Goal: Obtain resource: Download file/media

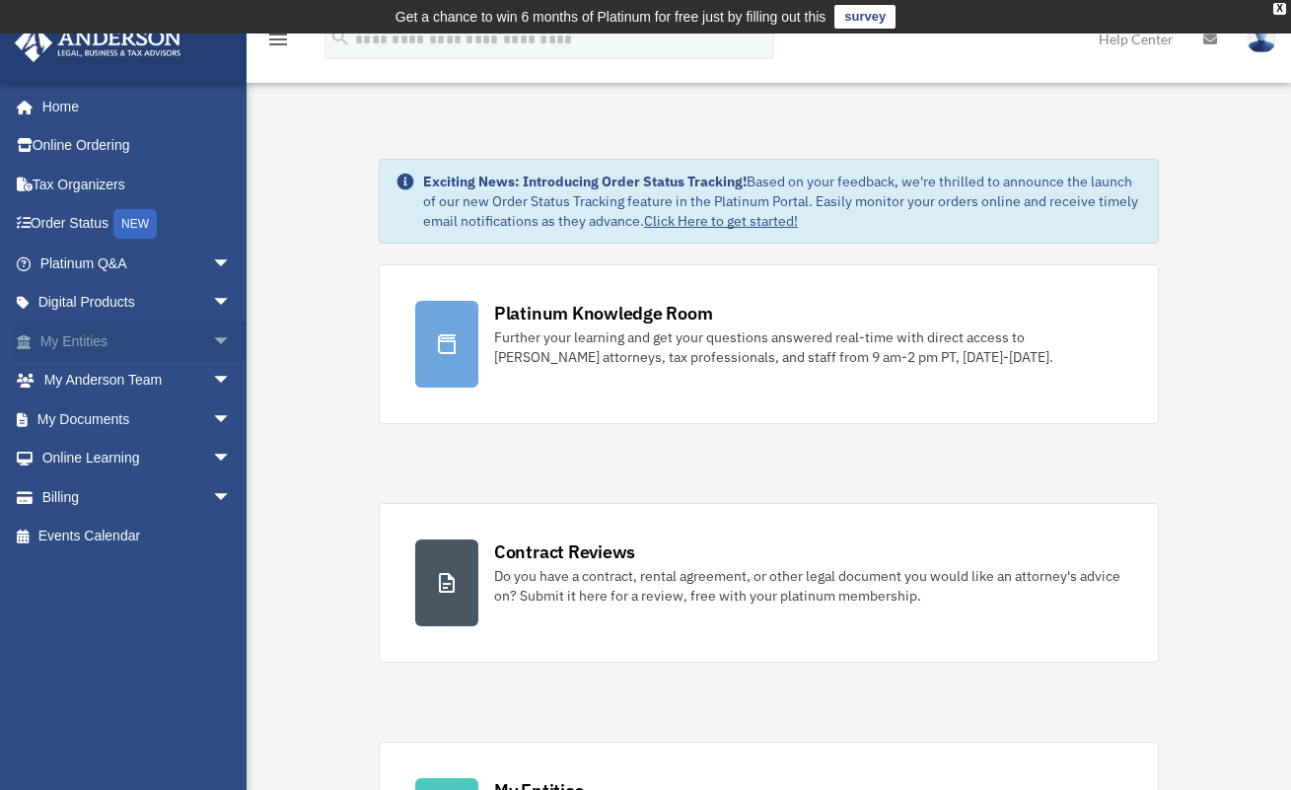
click at [96, 345] on link "My Entities arrow_drop_down" at bounding box center [138, 341] width 248 height 39
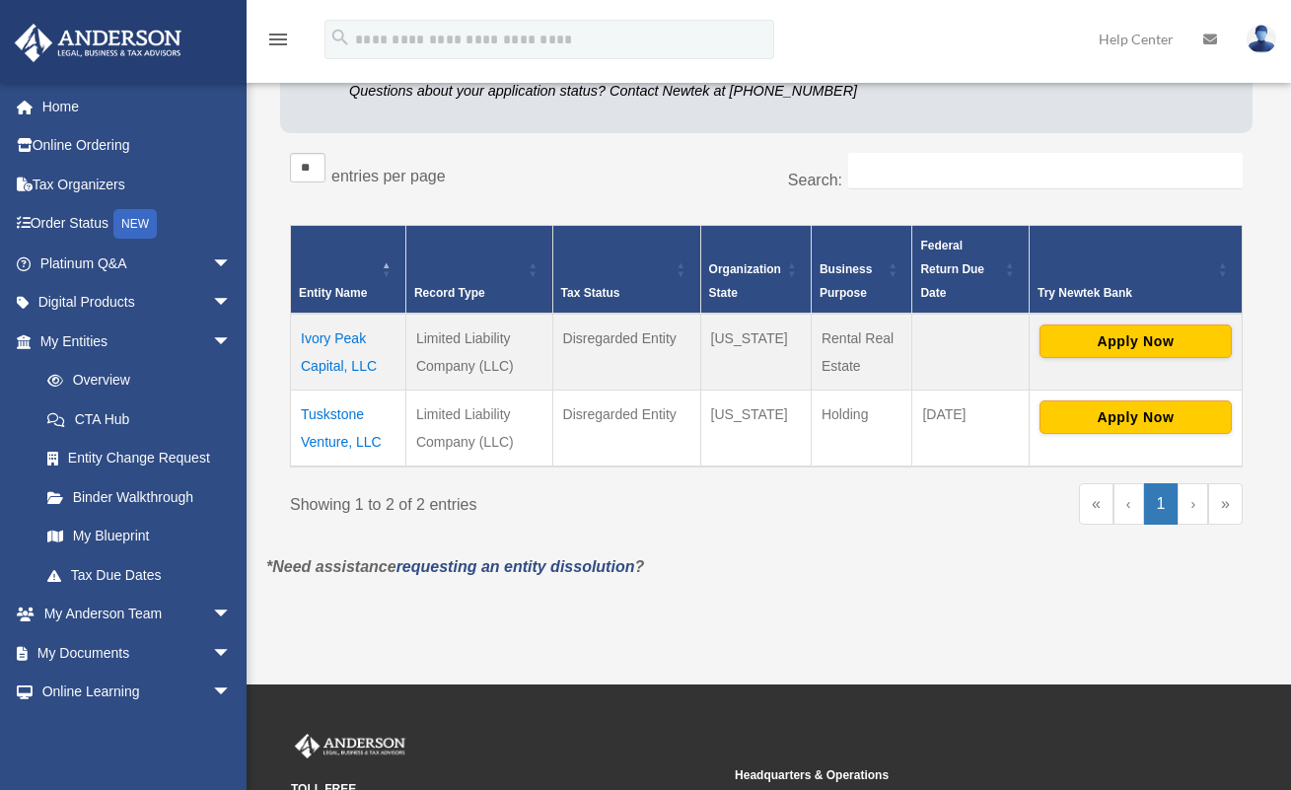
scroll to position [299, 0]
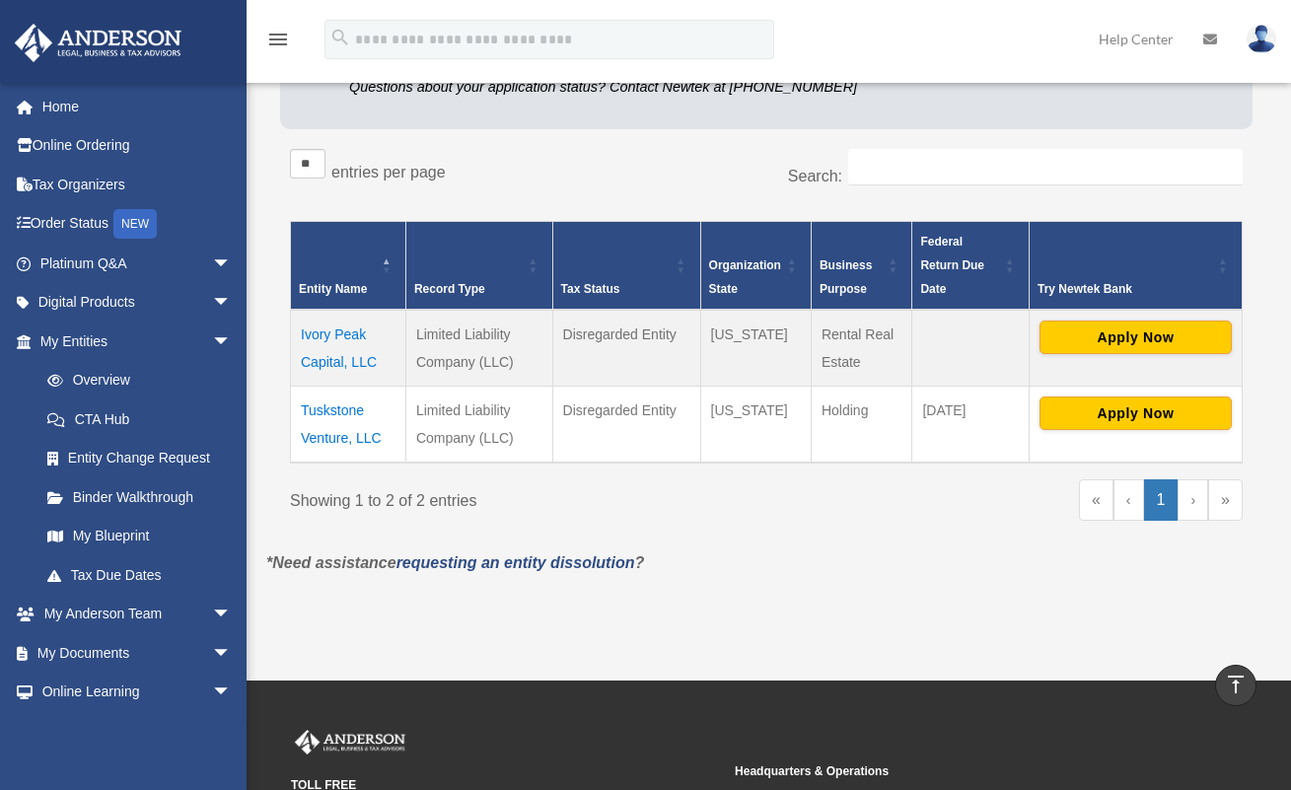
click at [325, 352] on td "Ivory Peak Capital, LLC" at bounding box center [348, 348] width 115 height 77
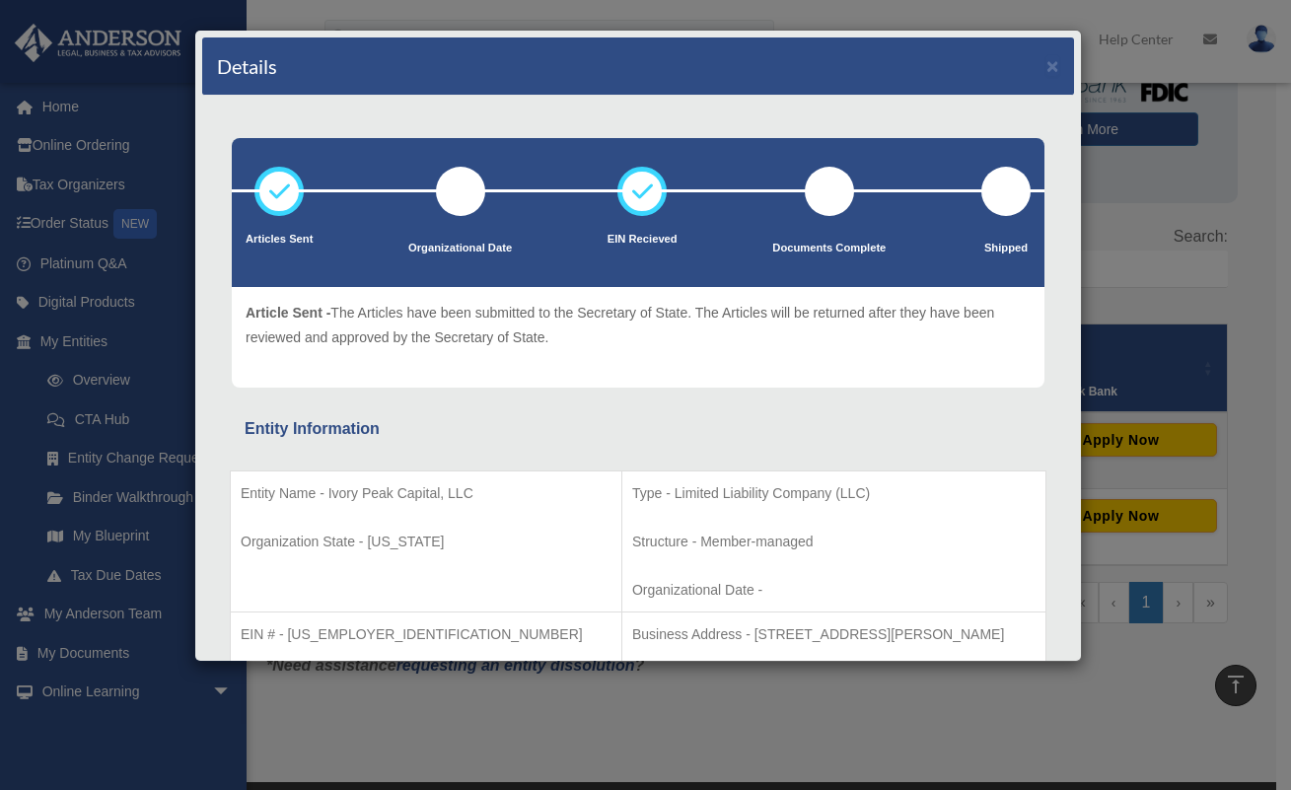
scroll to position [221, 0]
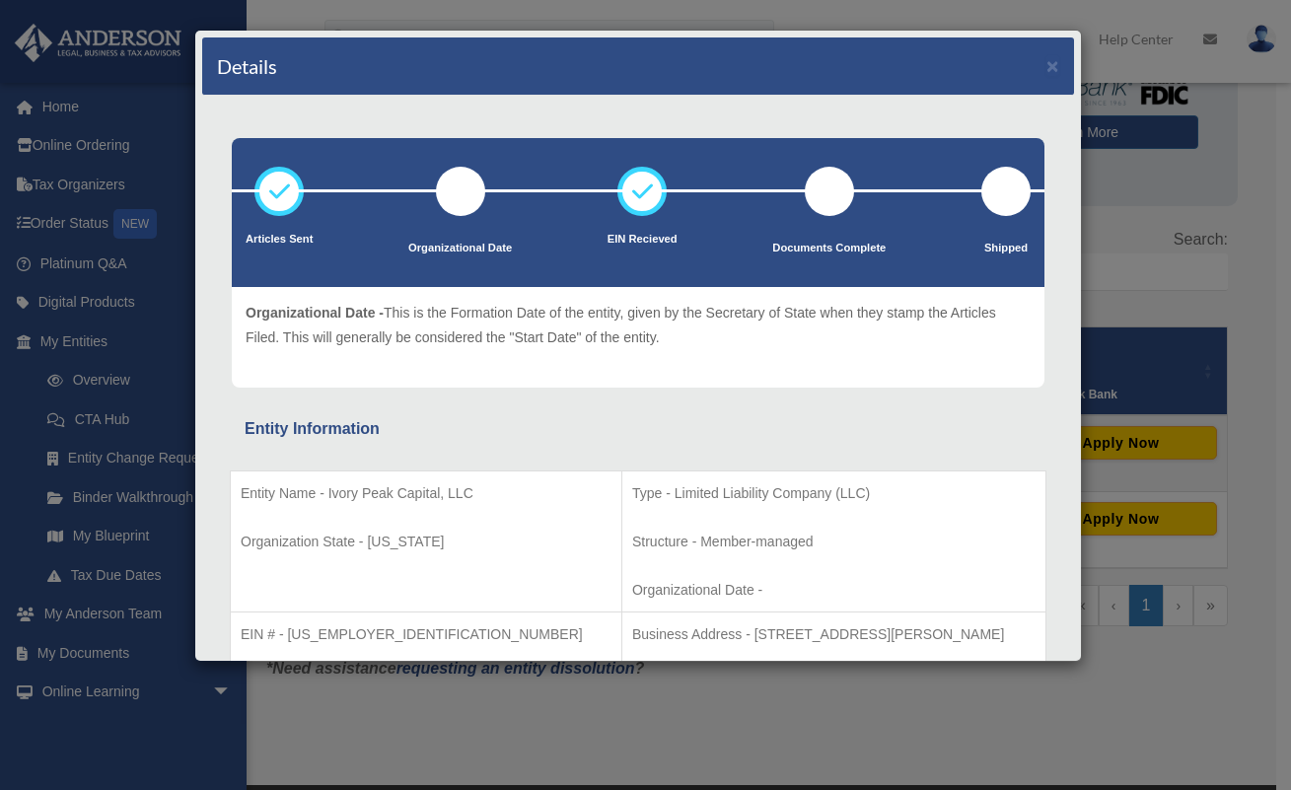
click at [456, 183] on div at bounding box center [460, 191] width 49 height 49
click at [1041, 77] on div "Details ×" at bounding box center [638, 66] width 872 height 58
click at [1046, 73] on button "×" at bounding box center [1052, 65] width 13 height 21
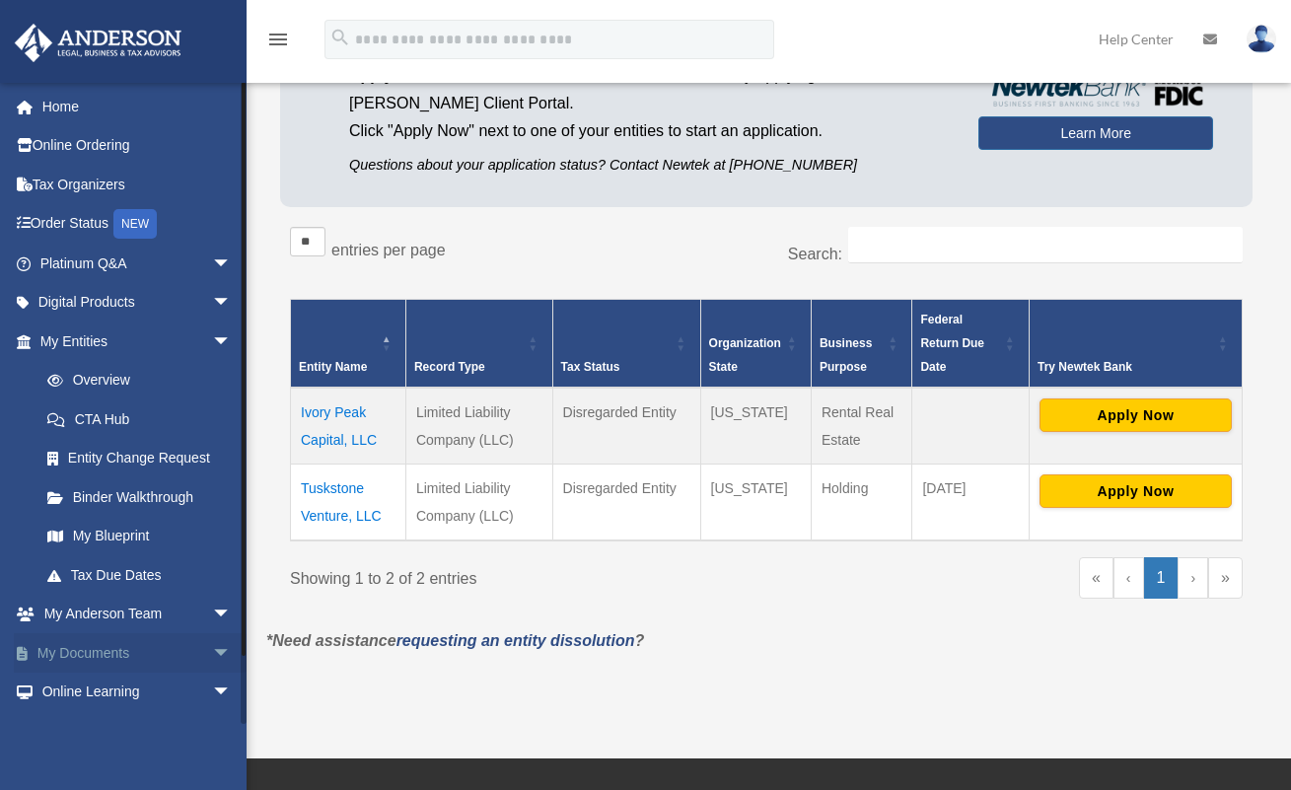
click at [170, 640] on link "My Documents arrow_drop_down" at bounding box center [138, 652] width 248 height 39
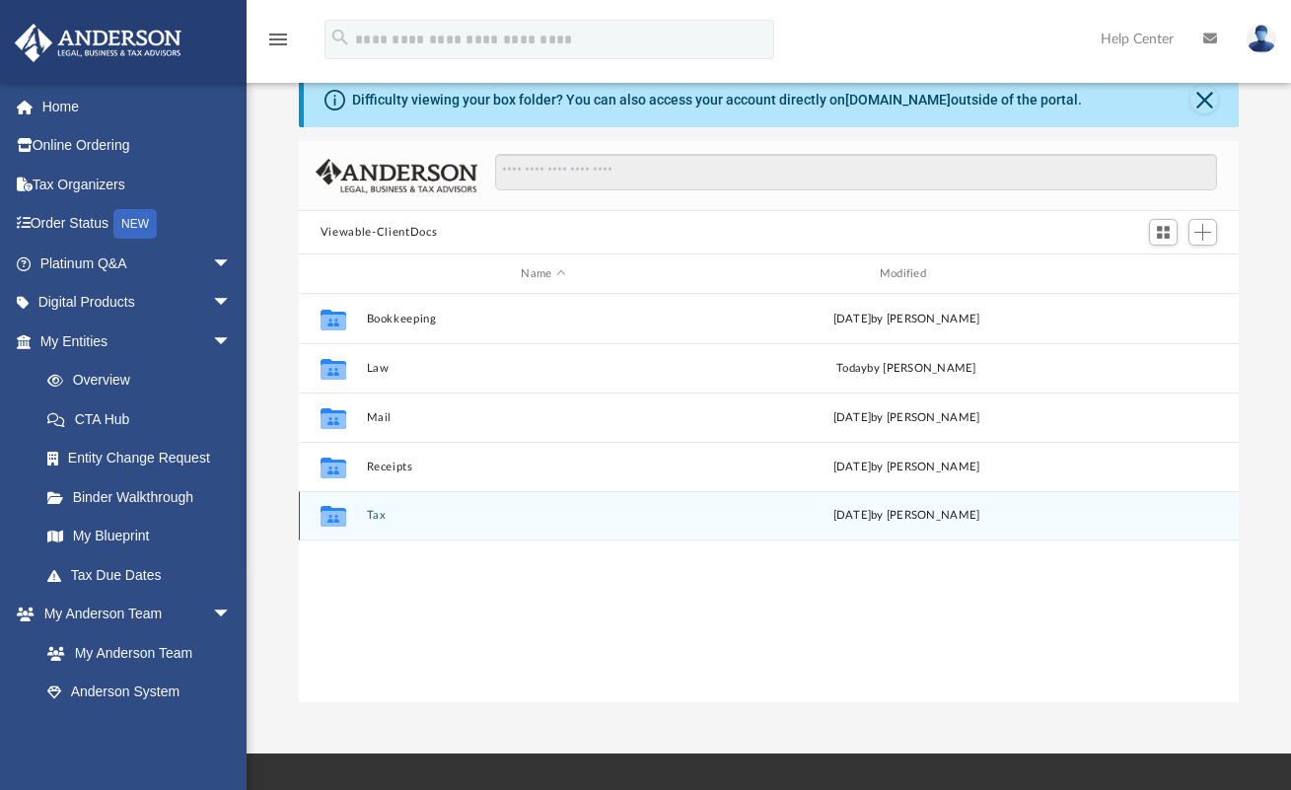
scroll to position [83, 0]
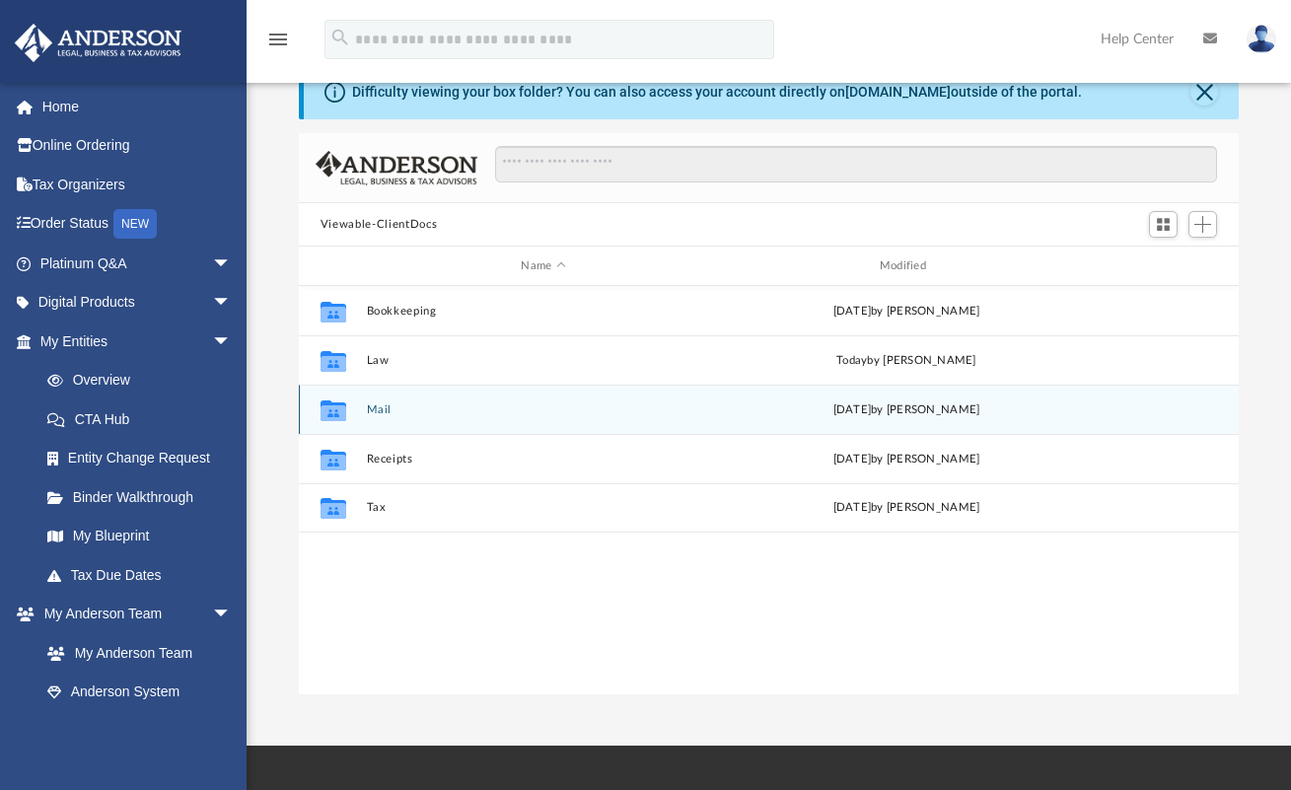
click at [378, 398] on div "Collaborated Folder Mail Tue Jul 29 2025 by Charles Rogler" at bounding box center [769, 409] width 940 height 49
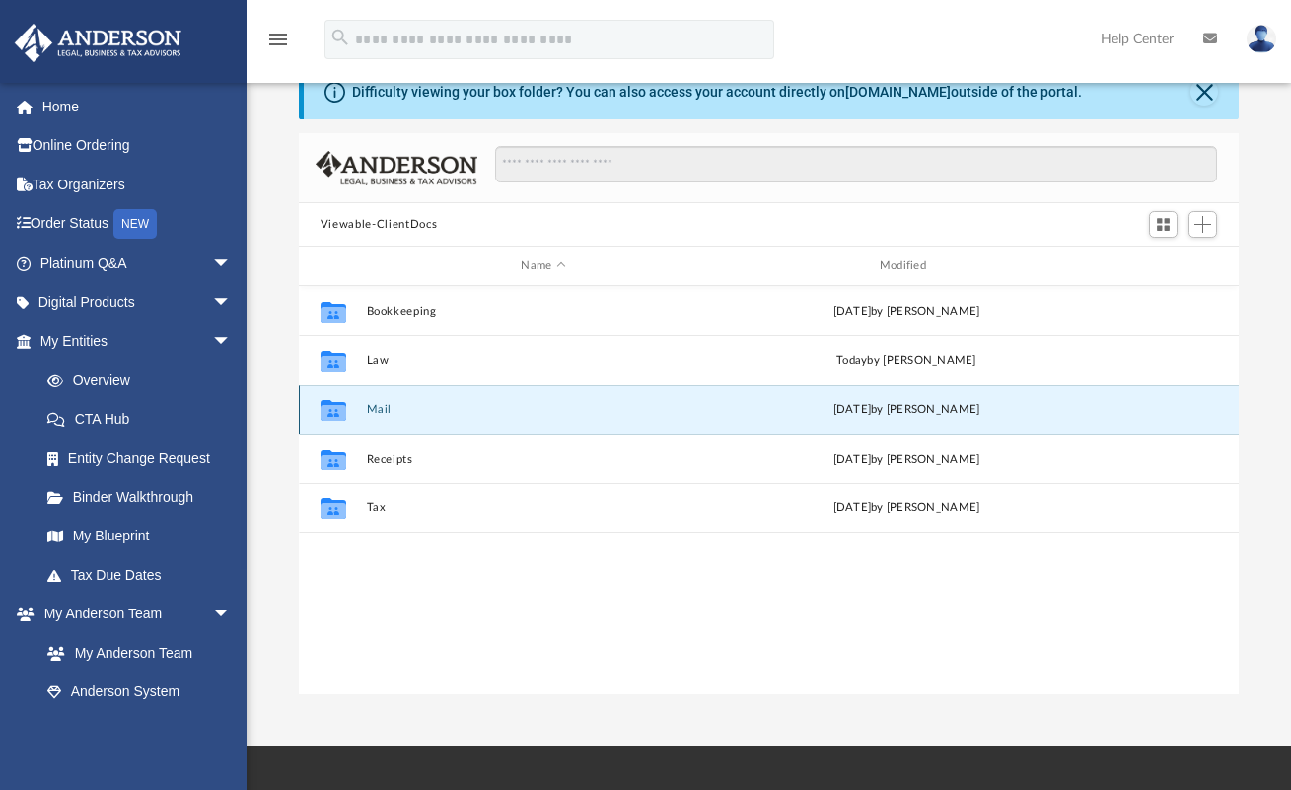
click at [376, 410] on button "Mail" at bounding box center [543, 409] width 354 height 13
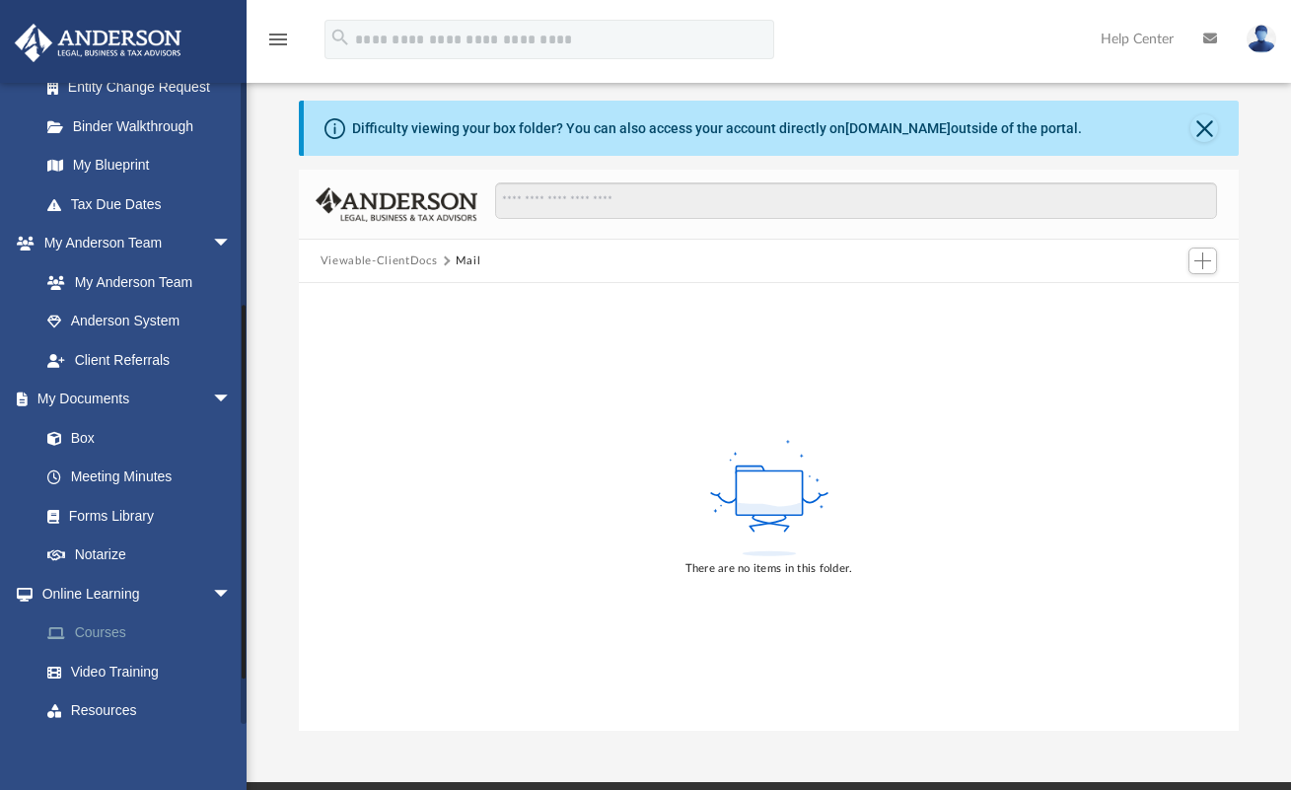
scroll to position [373, 0]
click at [80, 423] on link "Box" at bounding box center [145, 435] width 234 height 39
click at [85, 430] on link "Box" at bounding box center [145, 435] width 234 height 39
click at [80, 425] on link "Box" at bounding box center [145, 435] width 234 height 39
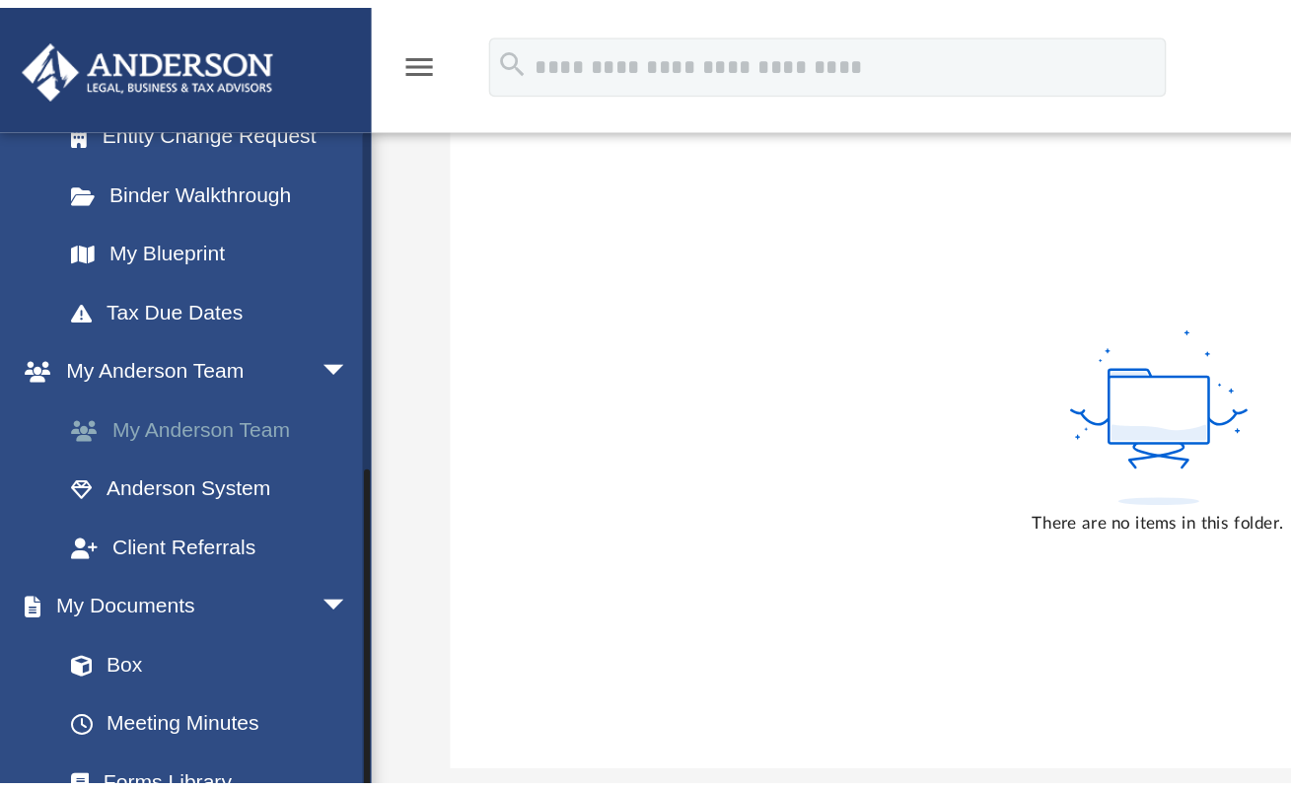
scroll to position [129, 0]
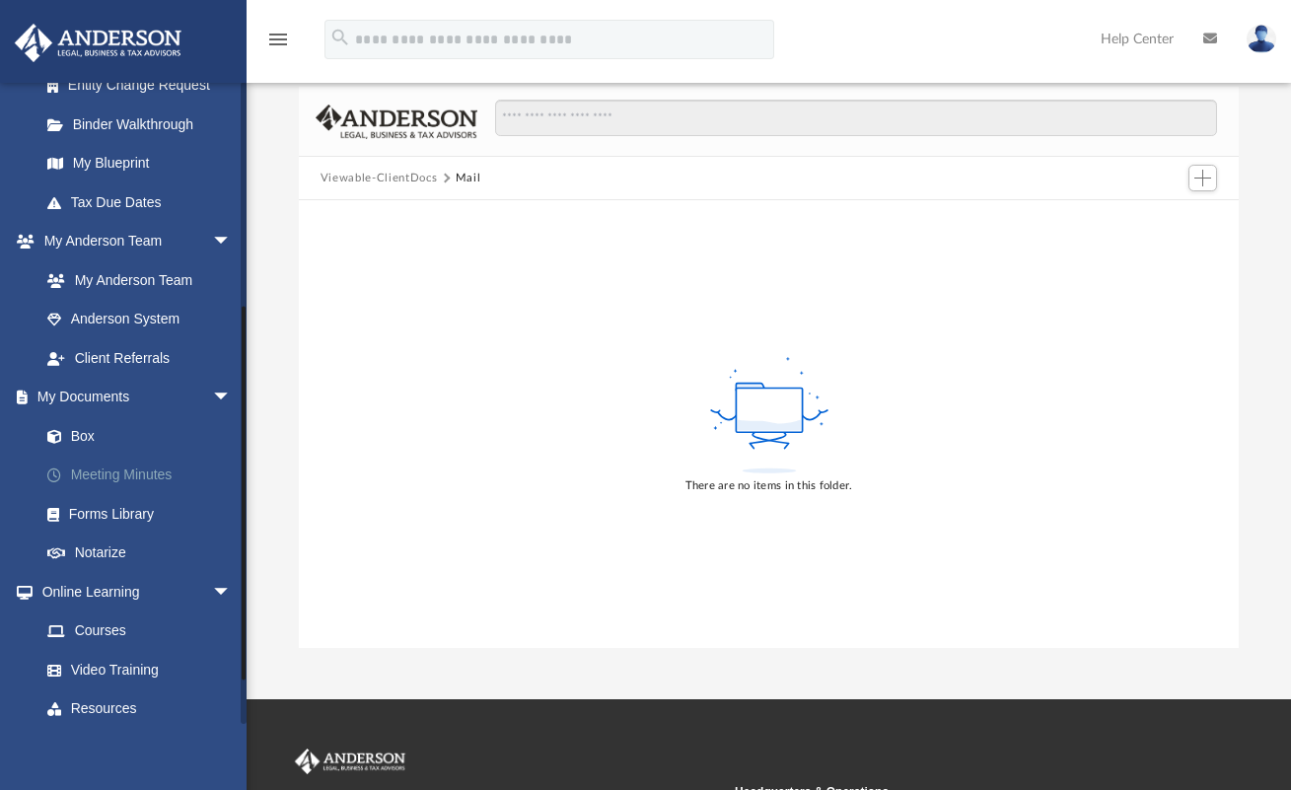
click at [101, 469] on link "Meeting Minutes" at bounding box center [145, 475] width 234 height 39
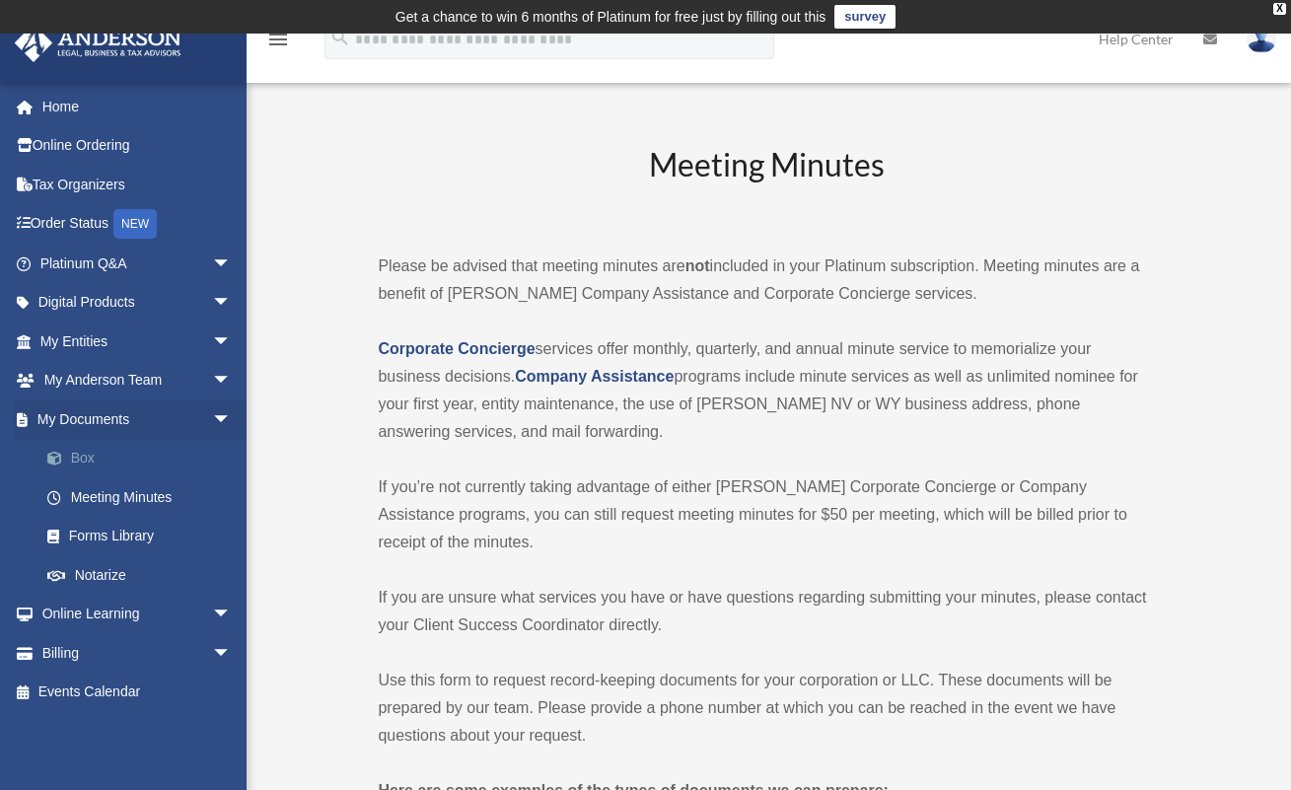
click at [87, 455] on link "Box" at bounding box center [145, 458] width 234 height 39
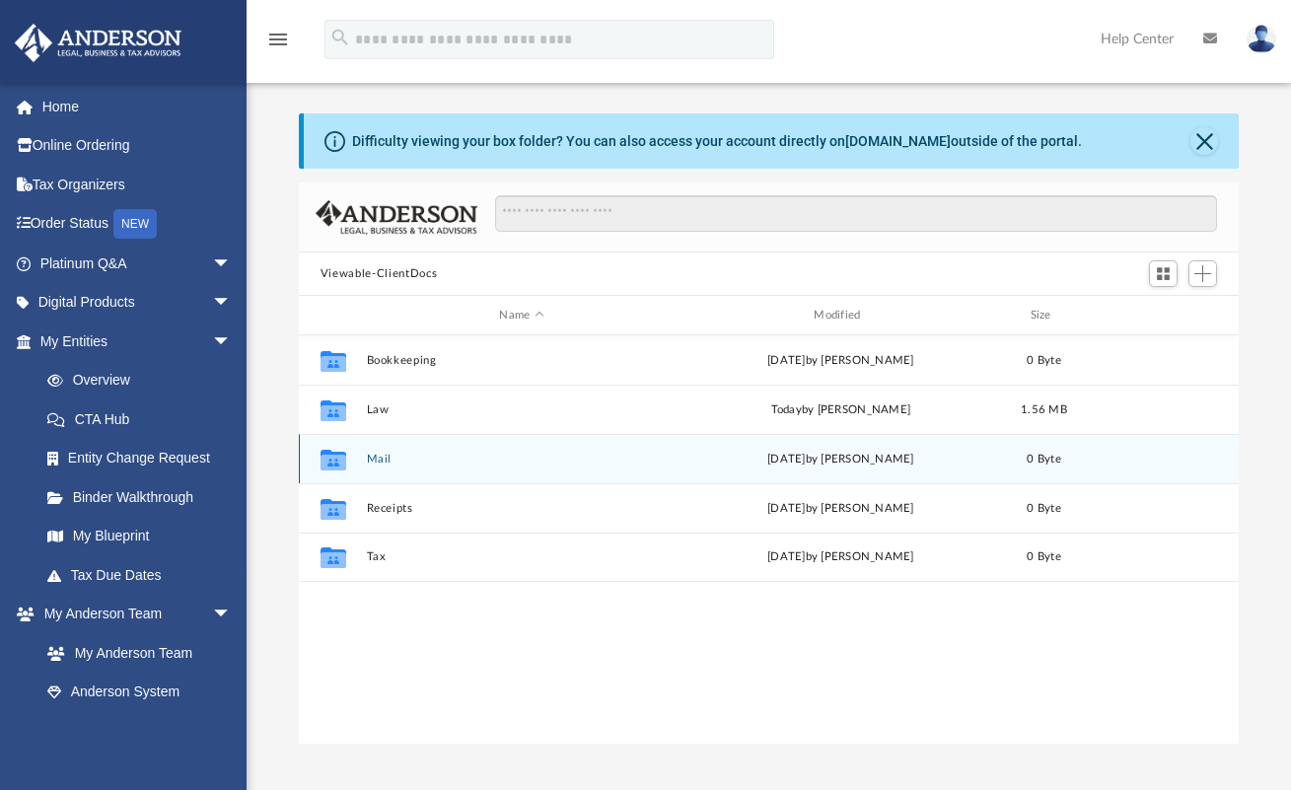
scroll to position [434, 925]
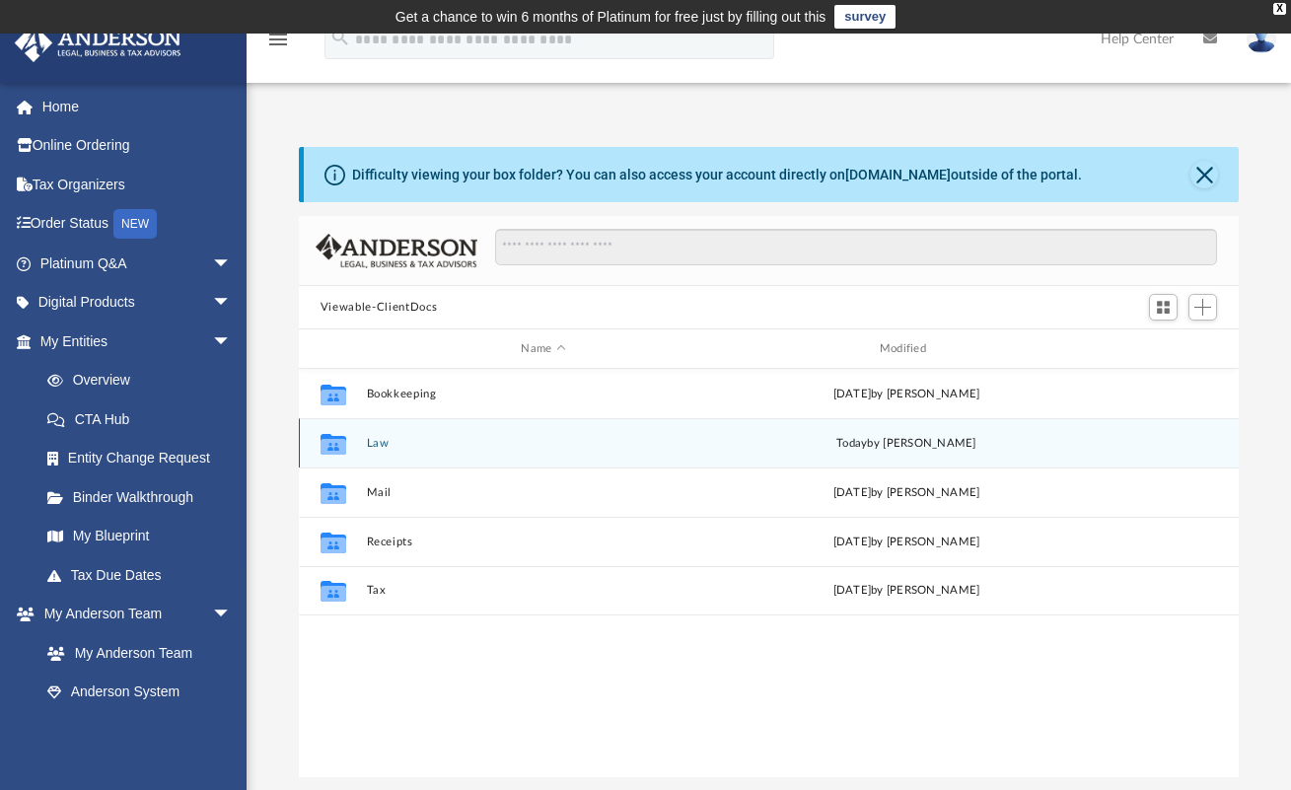
click at [384, 447] on button "Law" at bounding box center [543, 443] width 354 height 13
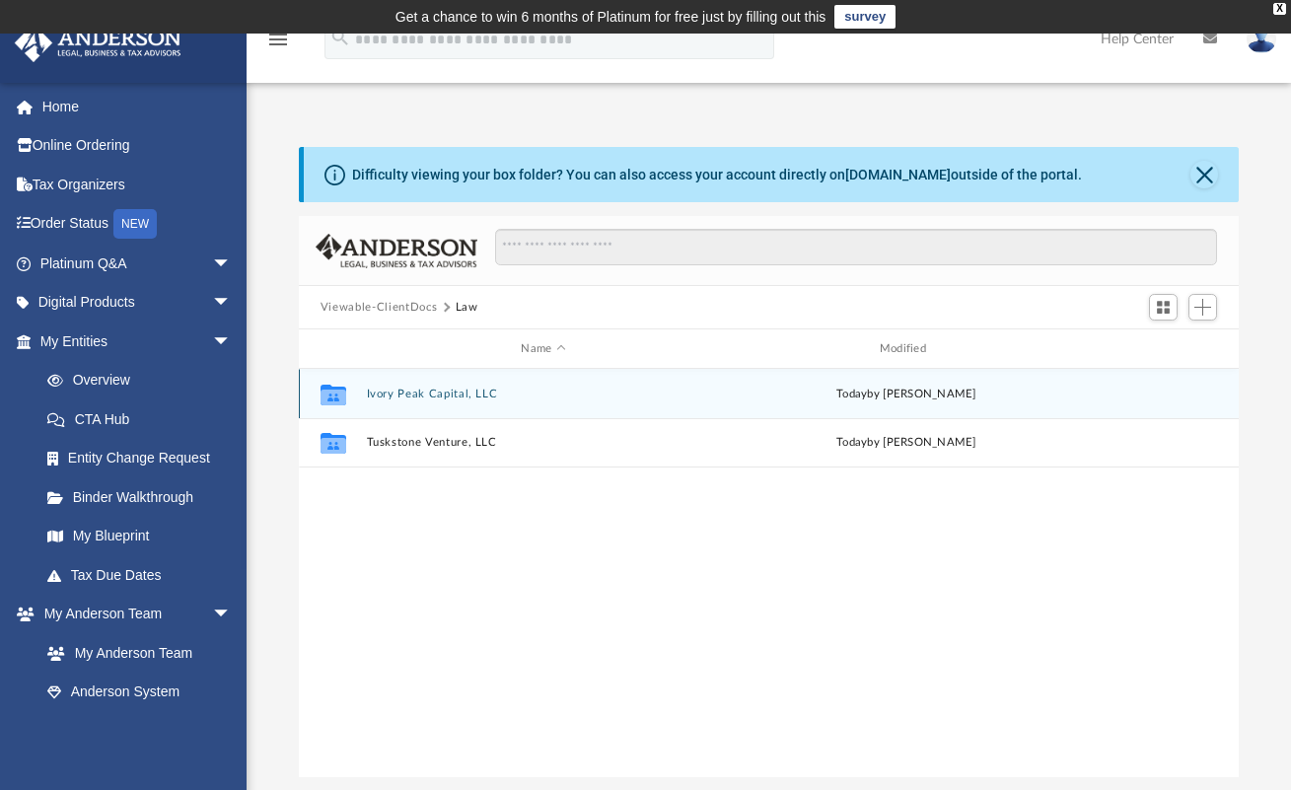
click at [447, 397] on button "Ivory Peak Capital, LLC" at bounding box center [543, 394] width 354 height 13
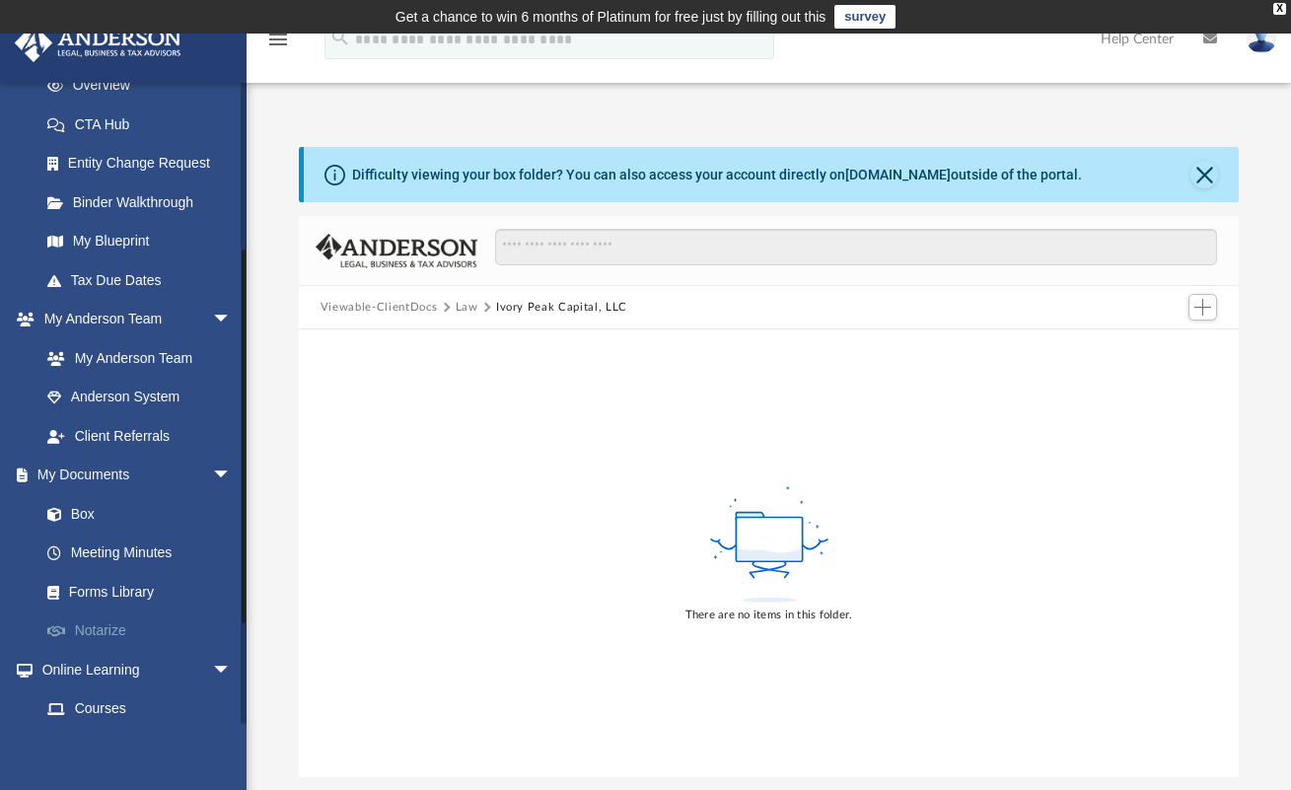
scroll to position [320, 0]
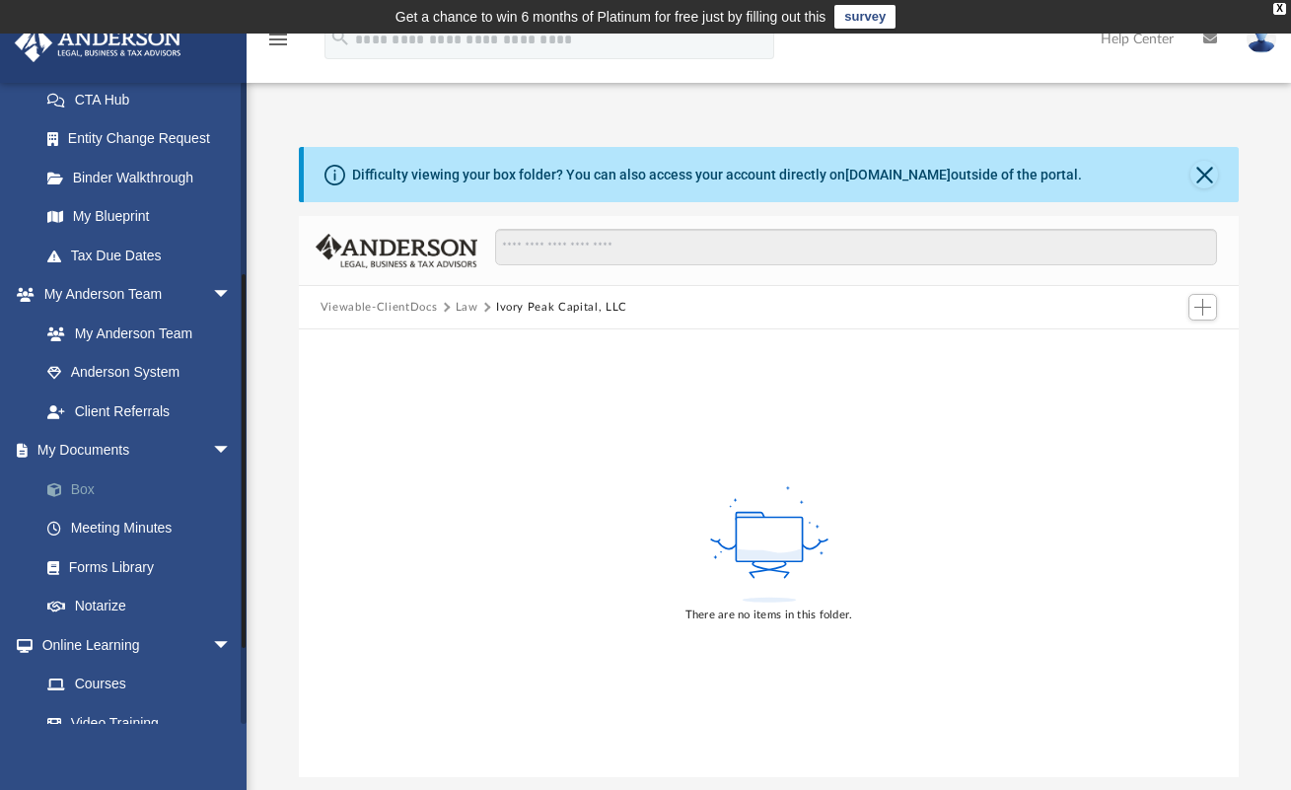
click at [88, 485] on link "Box" at bounding box center [145, 488] width 234 height 39
click at [86, 441] on link "My Documents arrow_drop_down" at bounding box center [138, 450] width 248 height 39
click at [142, 295] on link "My [PERSON_NAME] Team arrow_drop_down" at bounding box center [138, 294] width 248 height 39
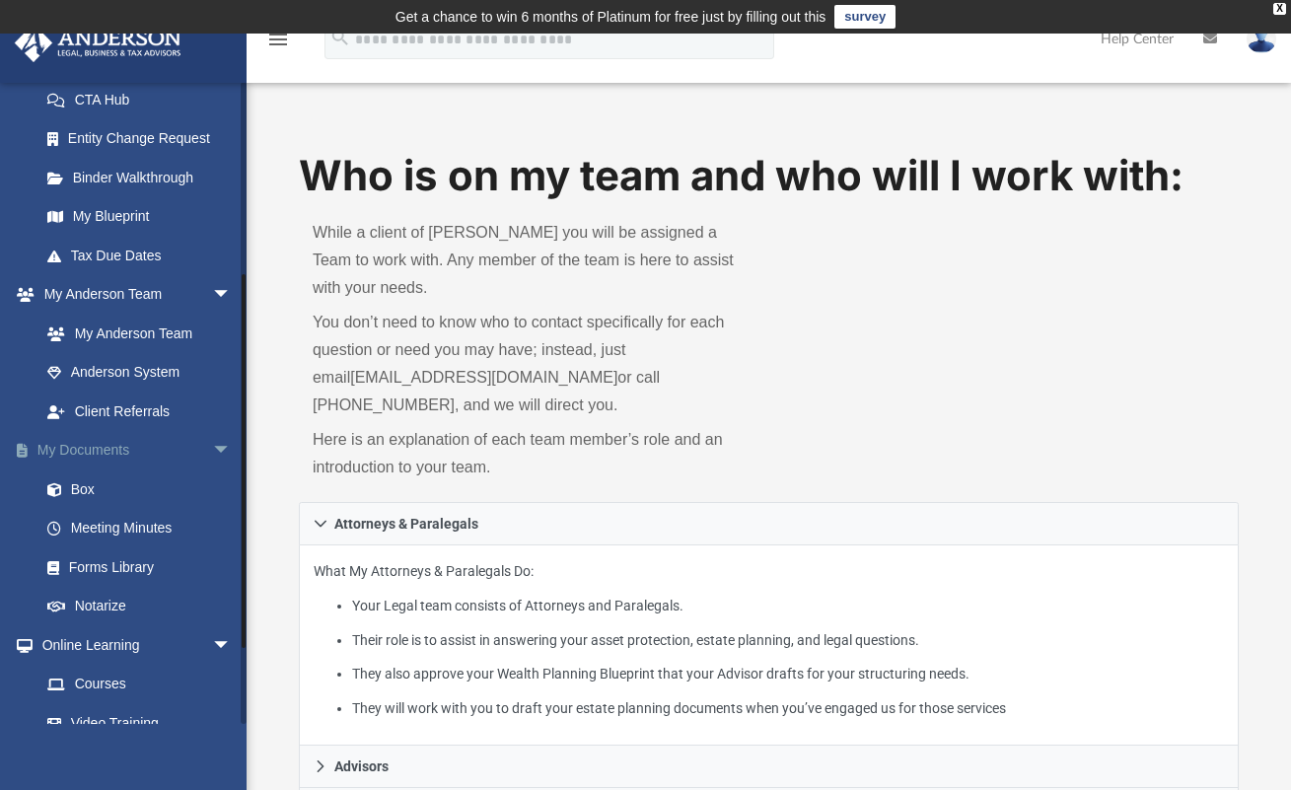
click at [95, 451] on link "My Documents arrow_drop_down" at bounding box center [138, 450] width 248 height 39
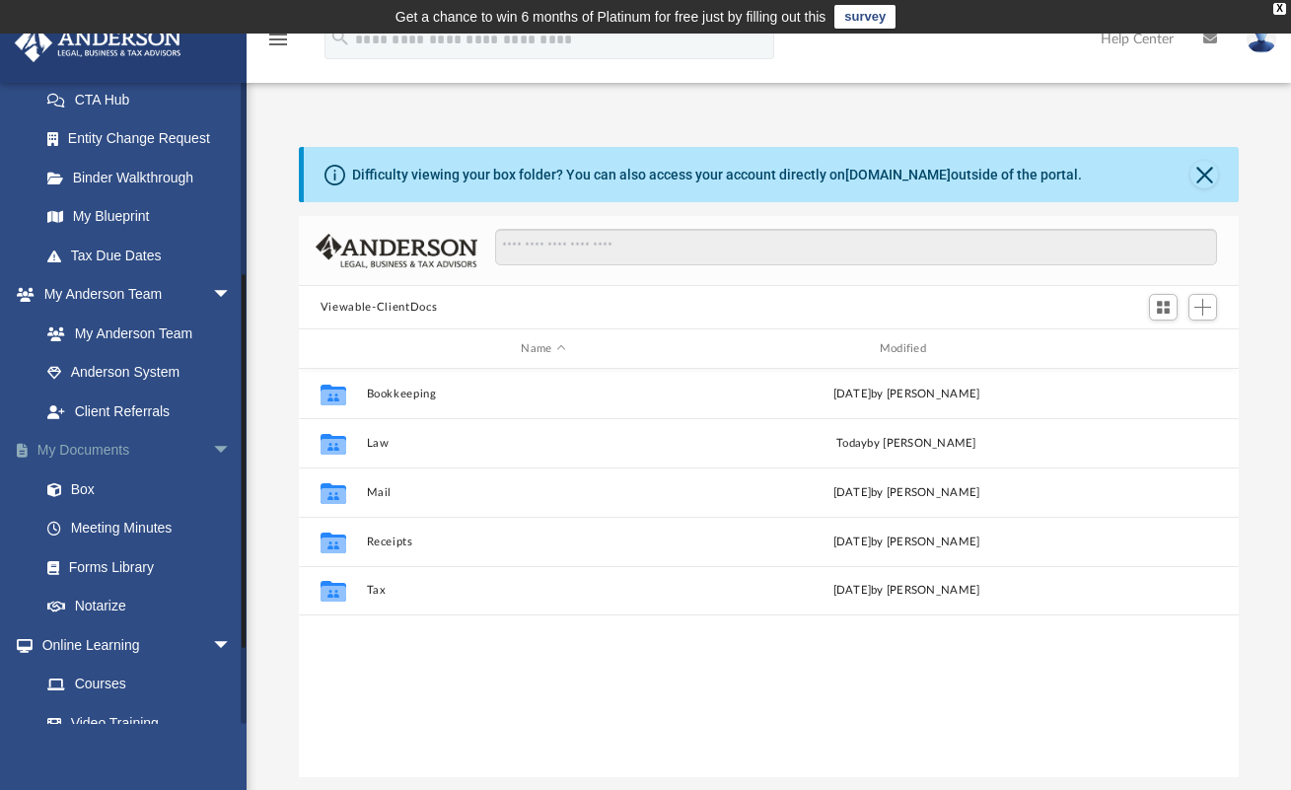
scroll to position [434, 925]
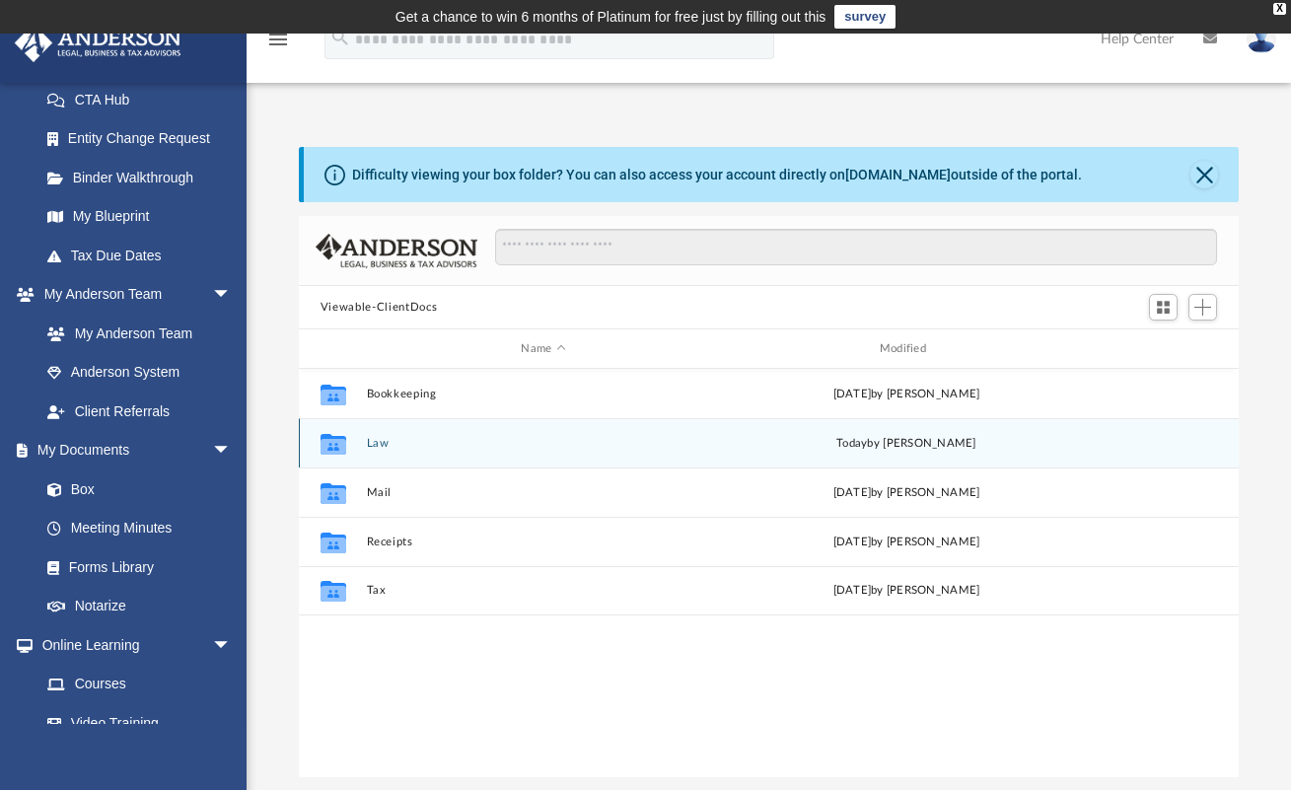
click at [389, 447] on button "Law" at bounding box center [543, 443] width 354 height 13
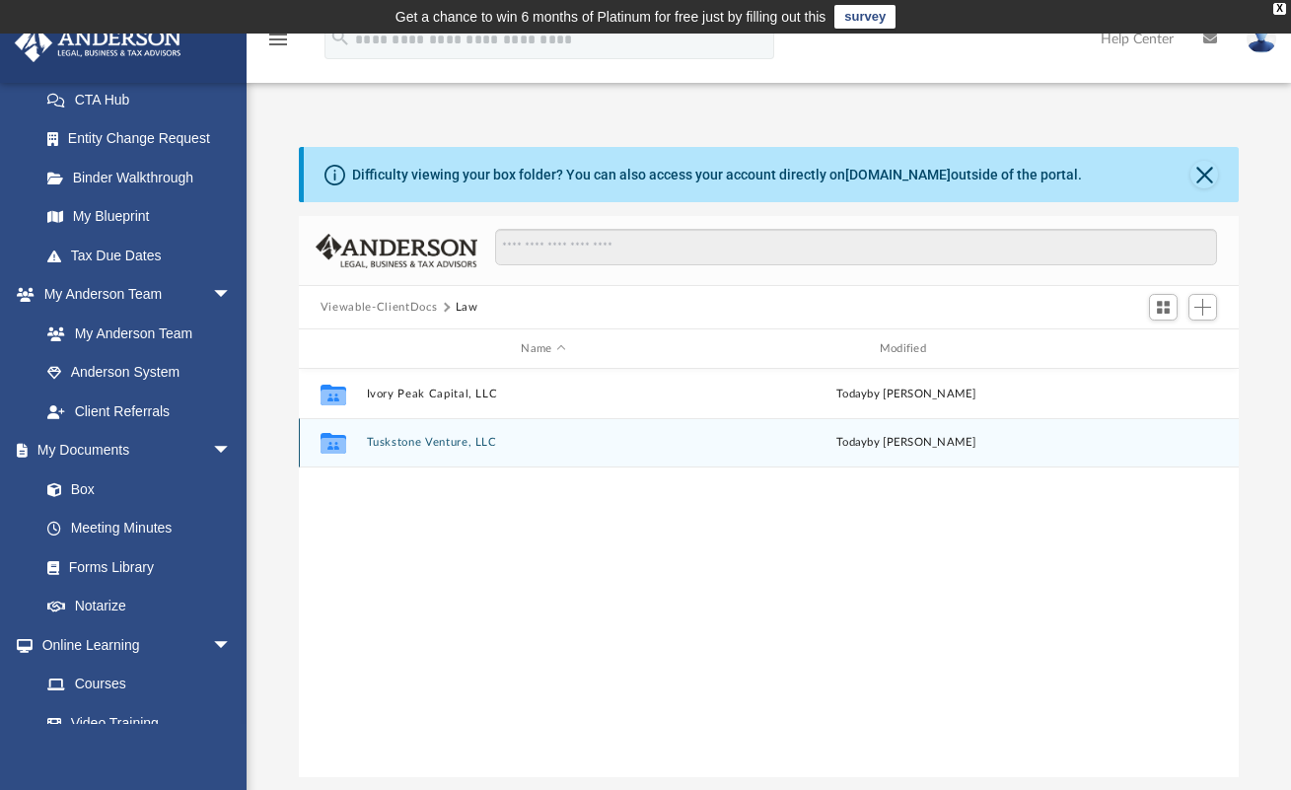
click at [407, 446] on button "Tuskstone Venture, LLC" at bounding box center [543, 442] width 354 height 13
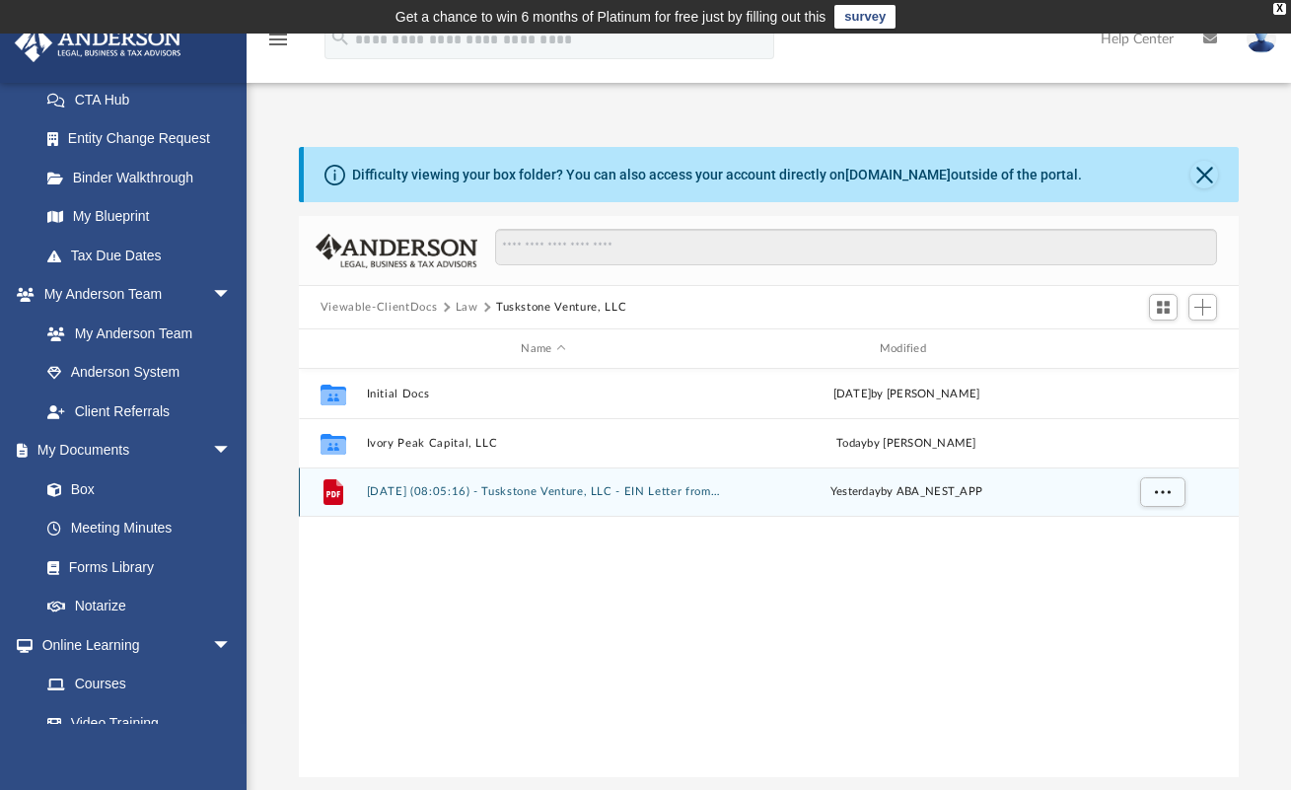
click at [423, 490] on button "2025.09.08 (08:05:16) - Tuskstone Venture, LLC - EIN Letter from IRS.pdf" at bounding box center [543, 491] width 354 height 13
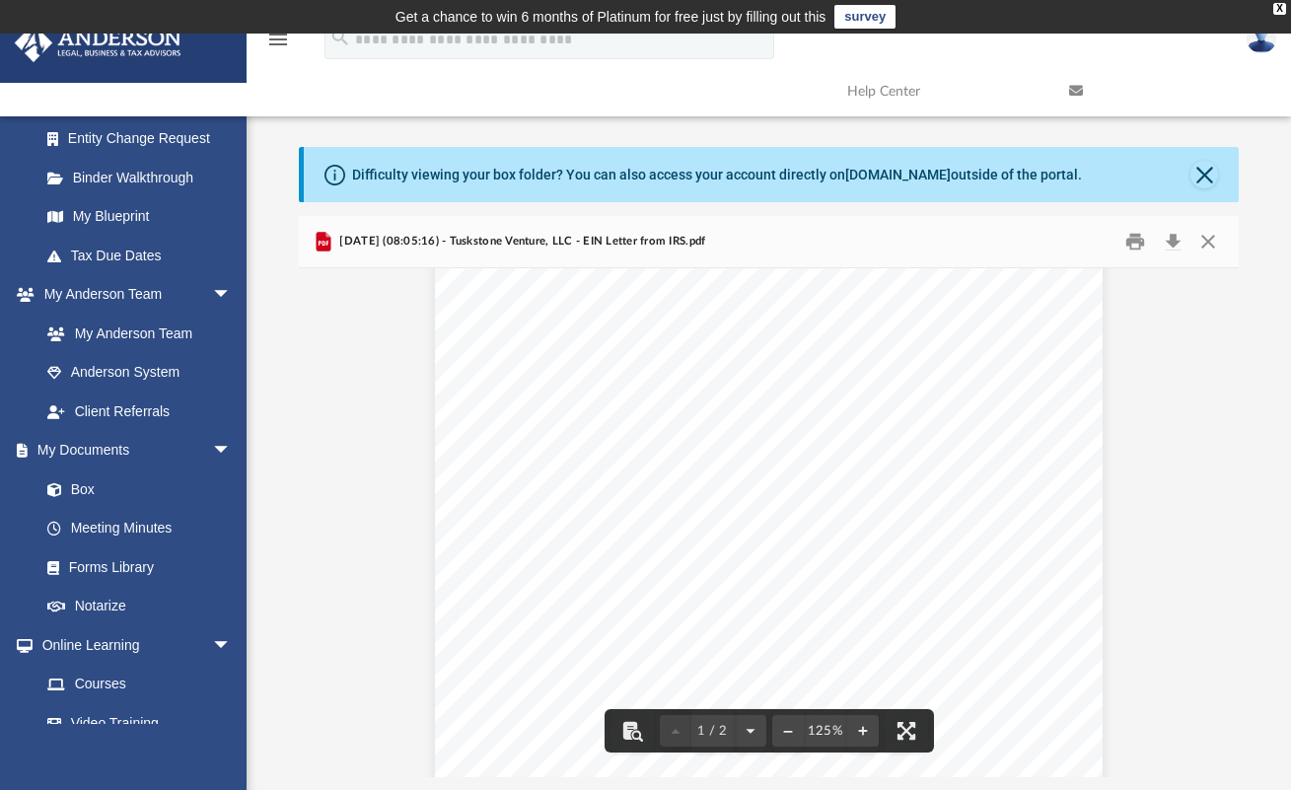
scroll to position [105, 0]
click at [1168, 238] on button "Download" at bounding box center [1173, 242] width 36 height 31
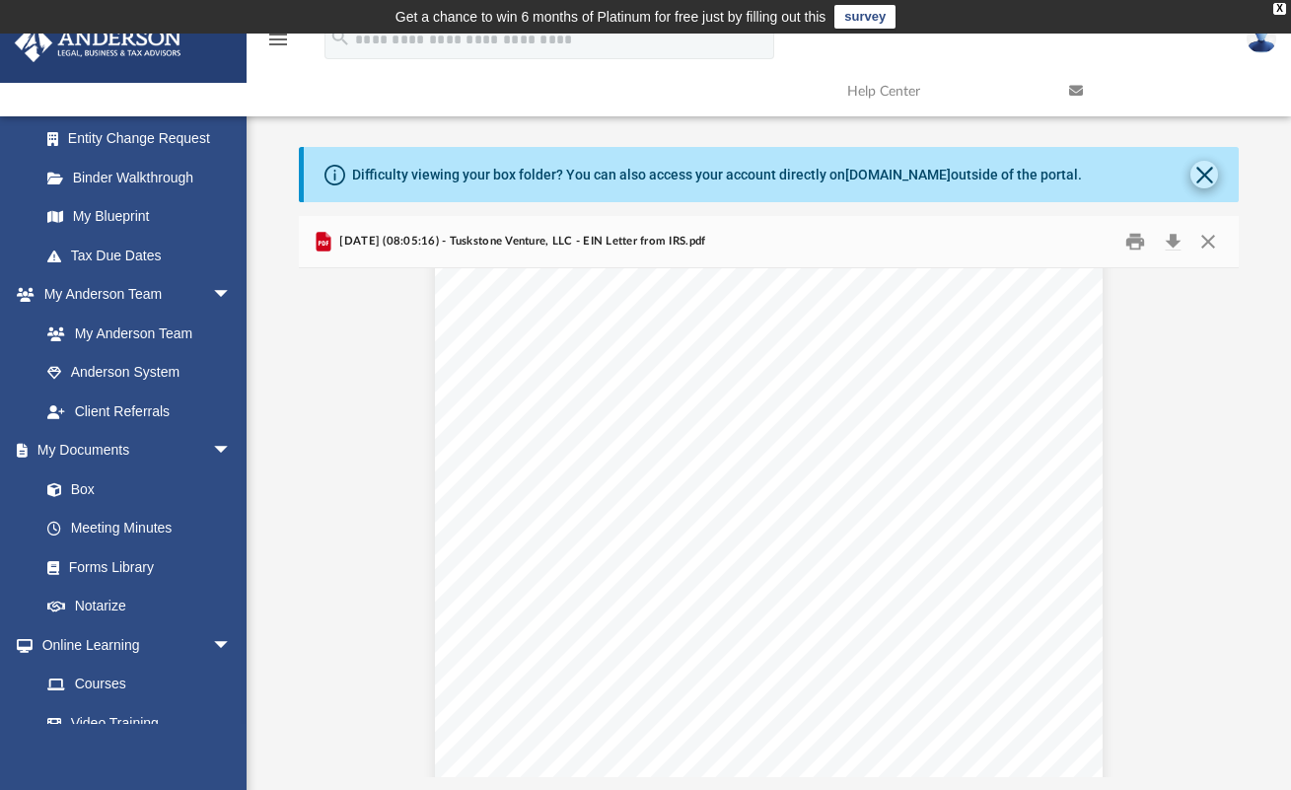
click at [1205, 170] on button "Close" at bounding box center [1204, 175] width 28 height 28
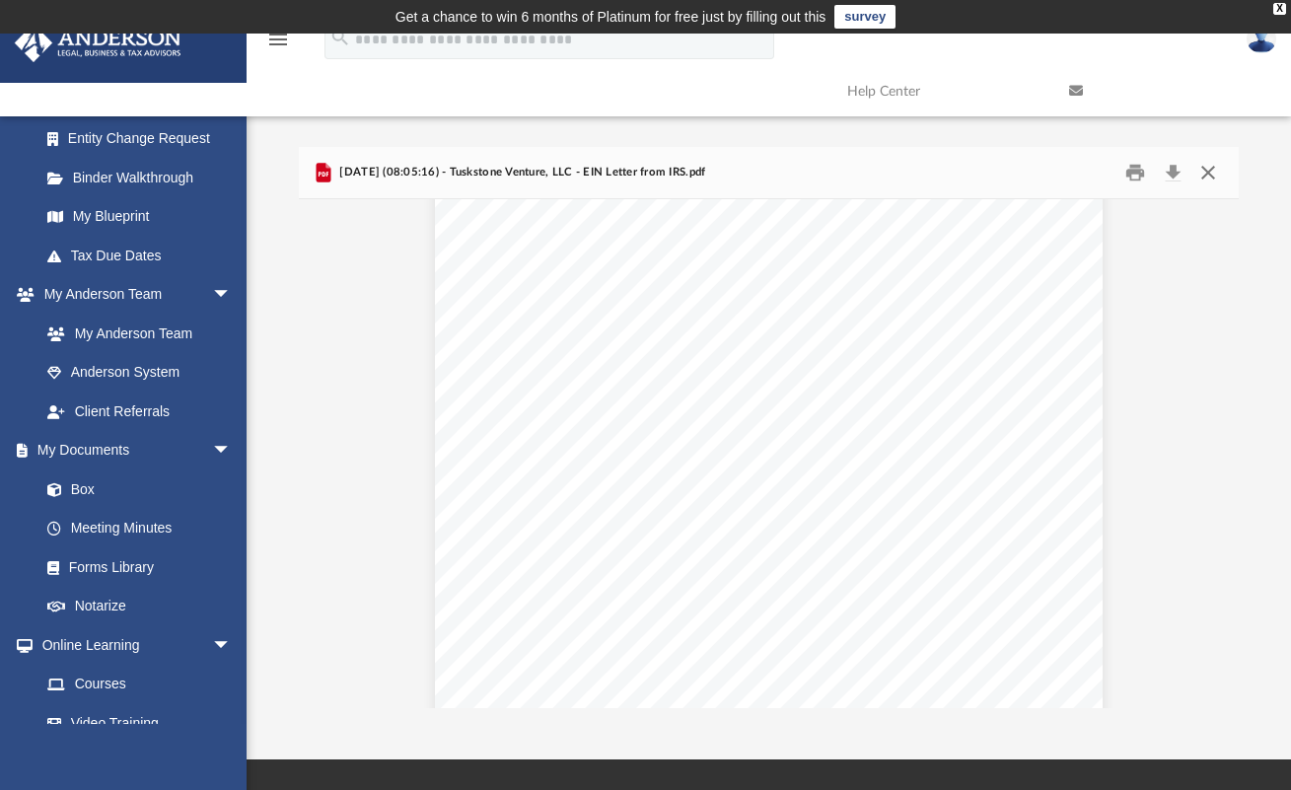
click at [1205, 170] on button "Close" at bounding box center [1208, 173] width 36 height 31
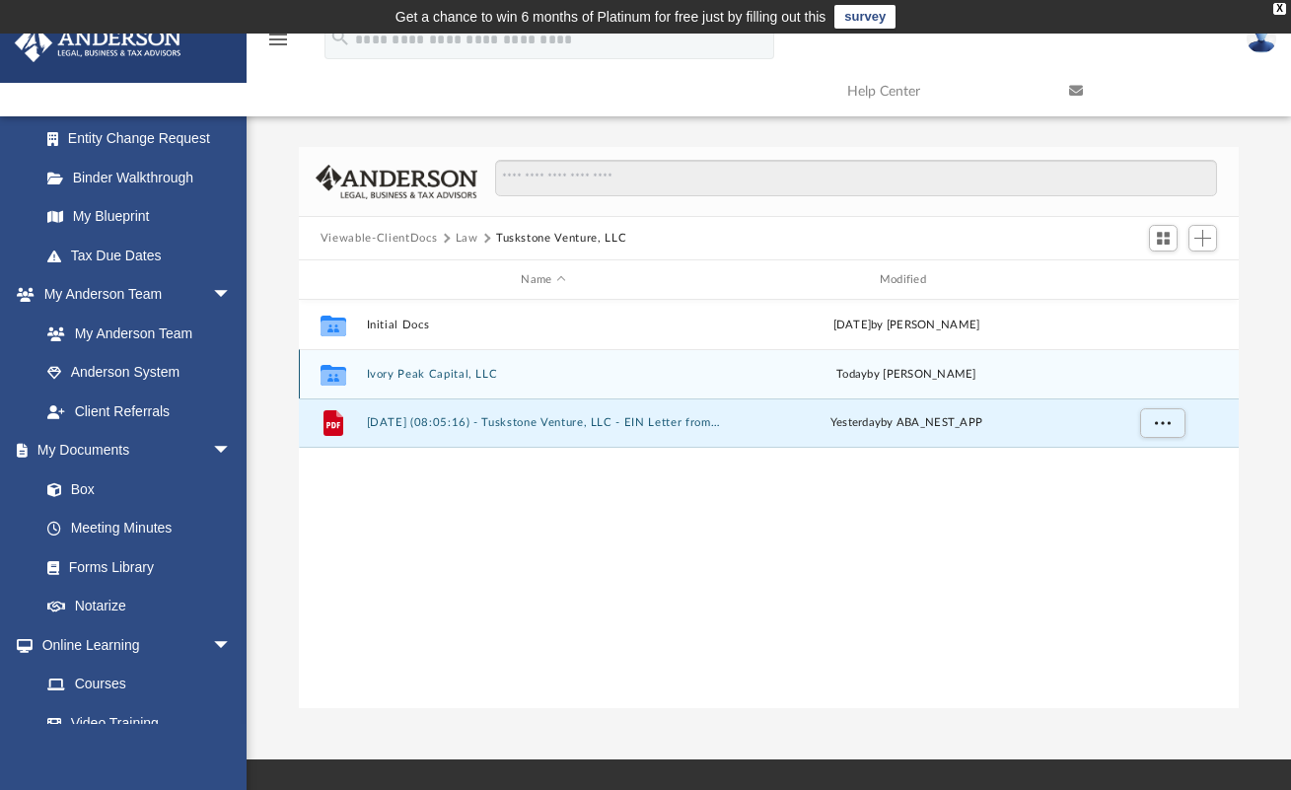
click at [460, 379] on button "Ivory Peak Capital, LLC" at bounding box center [543, 374] width 354 height 13
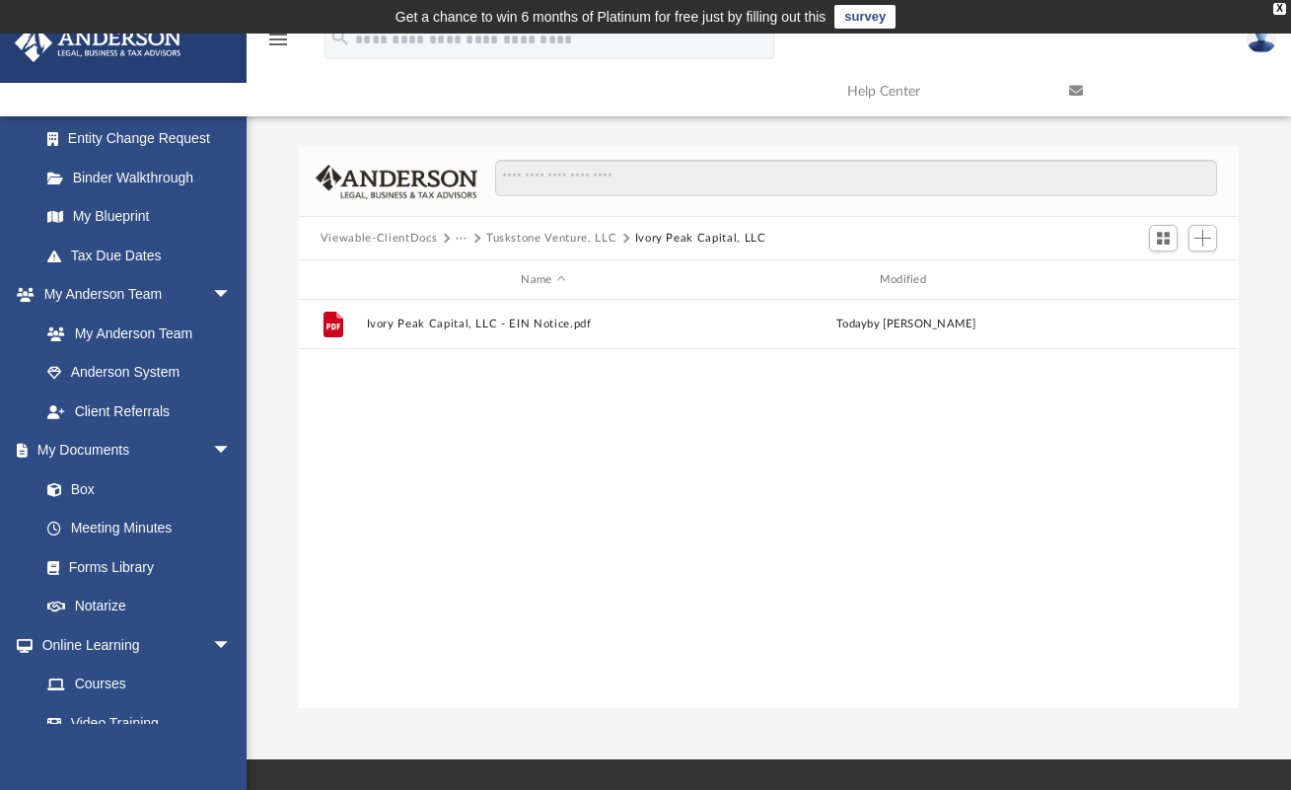
click at [460, 379] on div "File Ivory Peak Capital, LLC - EIN Notice.pdf today by Manny Montealto" at bounding box center [769, 504] width 940 height 409
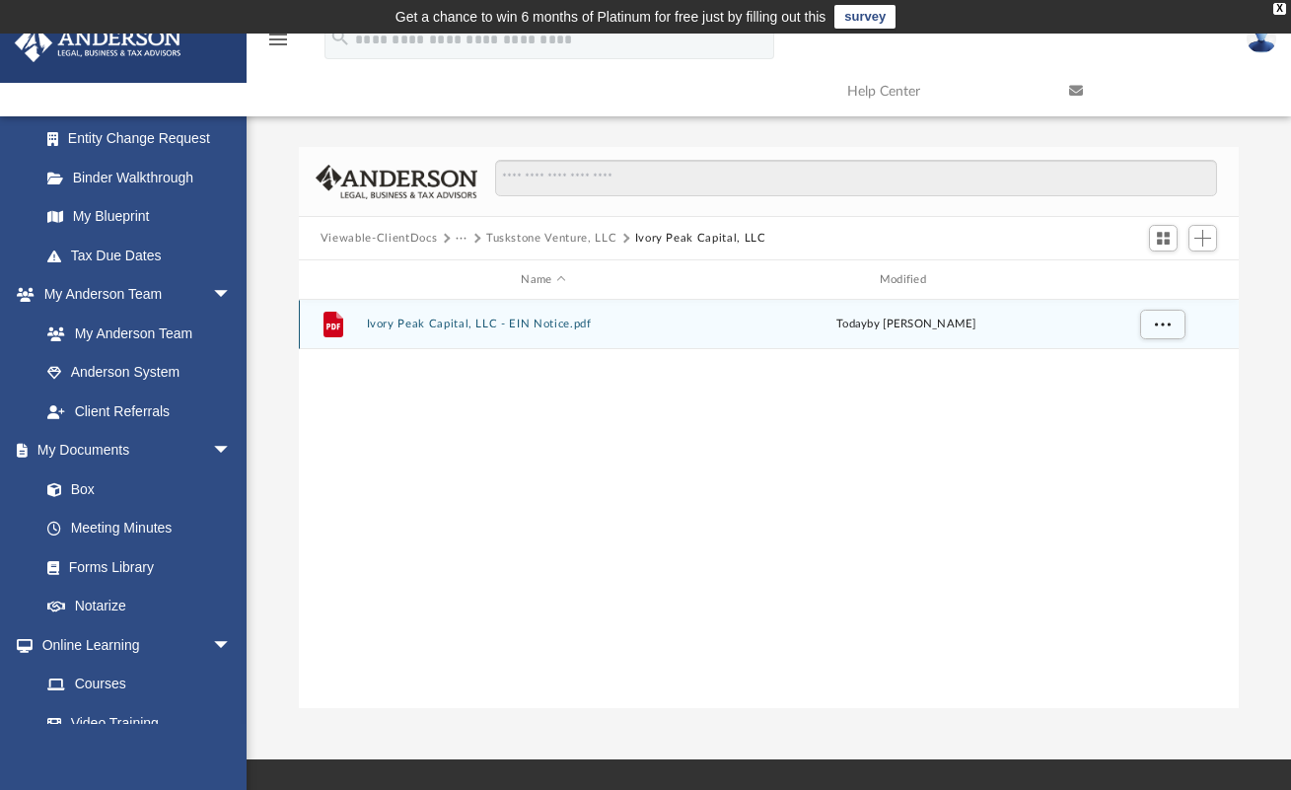
click at [462, 338] on div "File Ivory Peak Capital, LLC - EIN Notice.pdf today by Manny Montealto" at bounding box center [769, 324] width 940 height 49
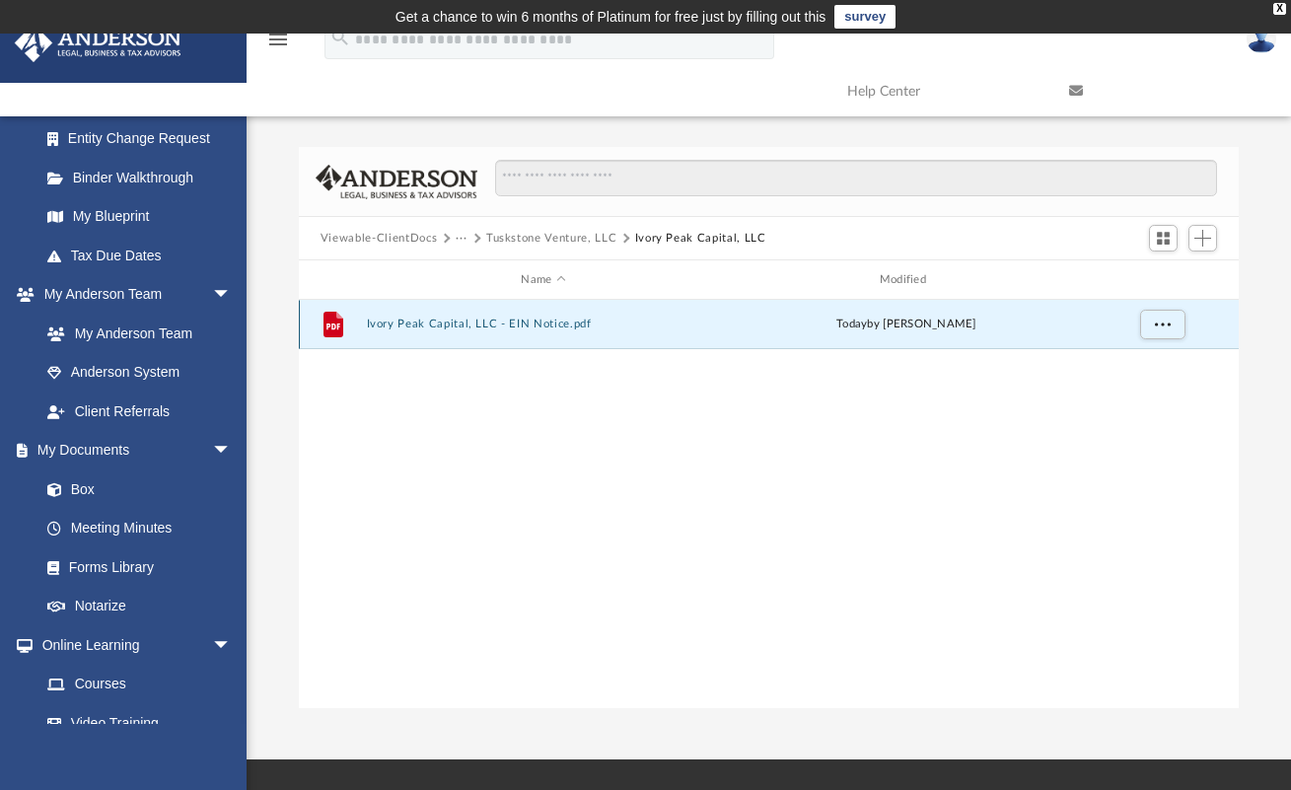
click at [506, 325] on button "Ivory Peak Capital, LLC - EIN Notice.pdf" at bounding box center [543, 324] width 354 height 13
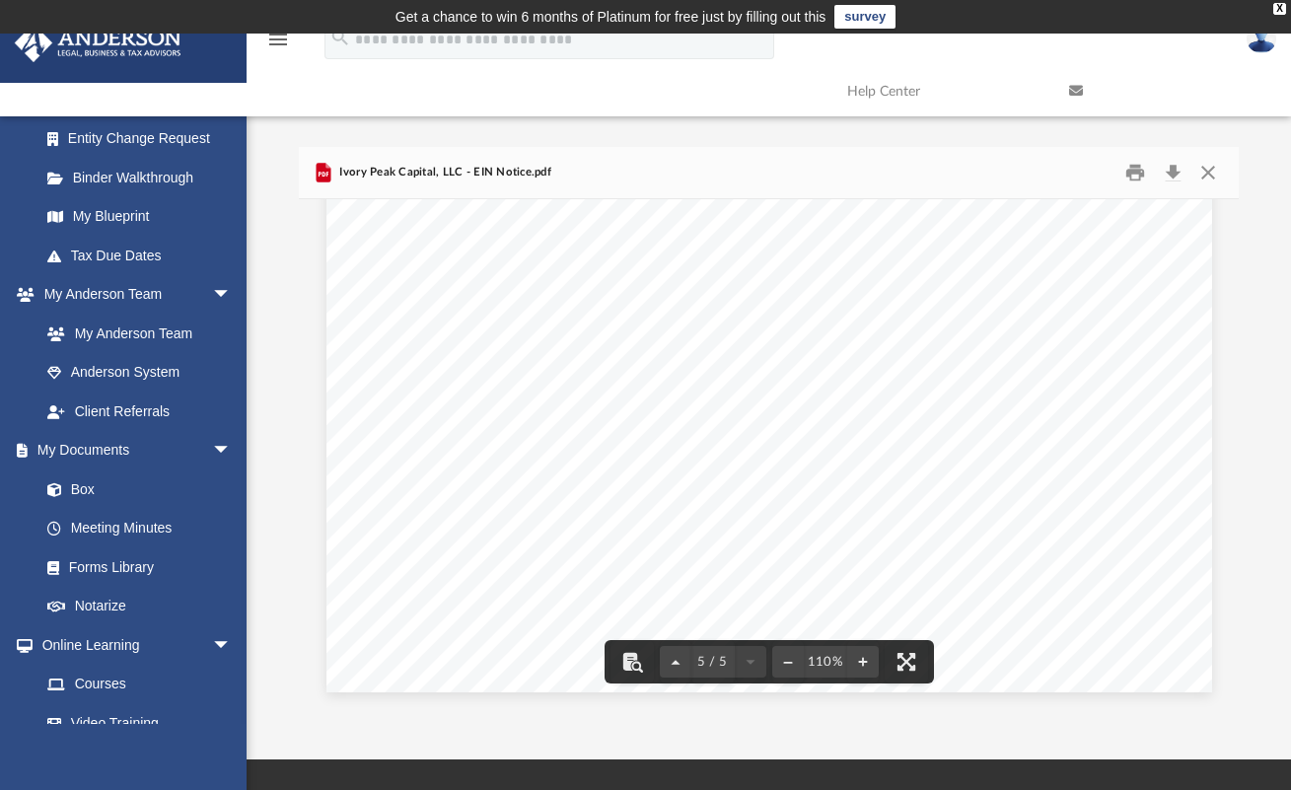
scroll to position [5370, 0]
click at [1166, 173] on button "Download" at bounding box center [1173, 173] width 36 height 31
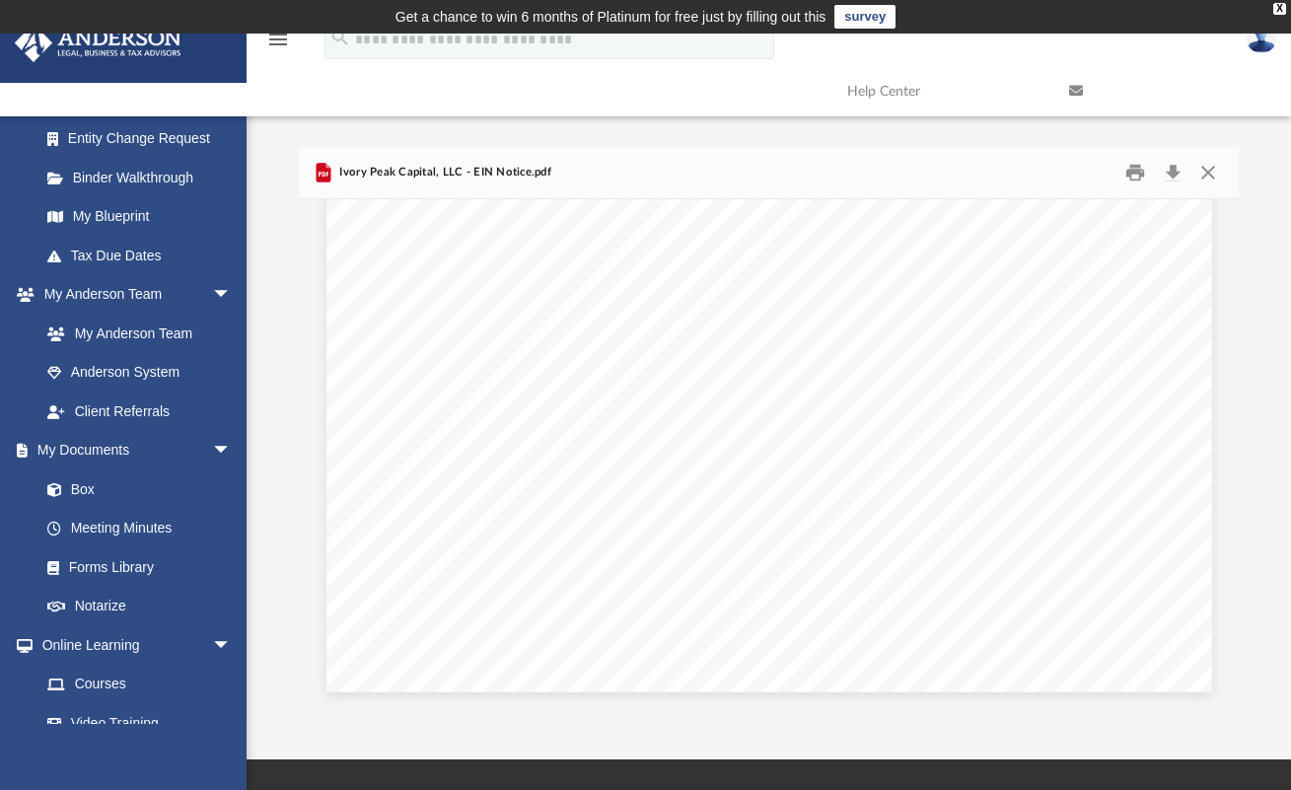
scroll to position [0, 0]
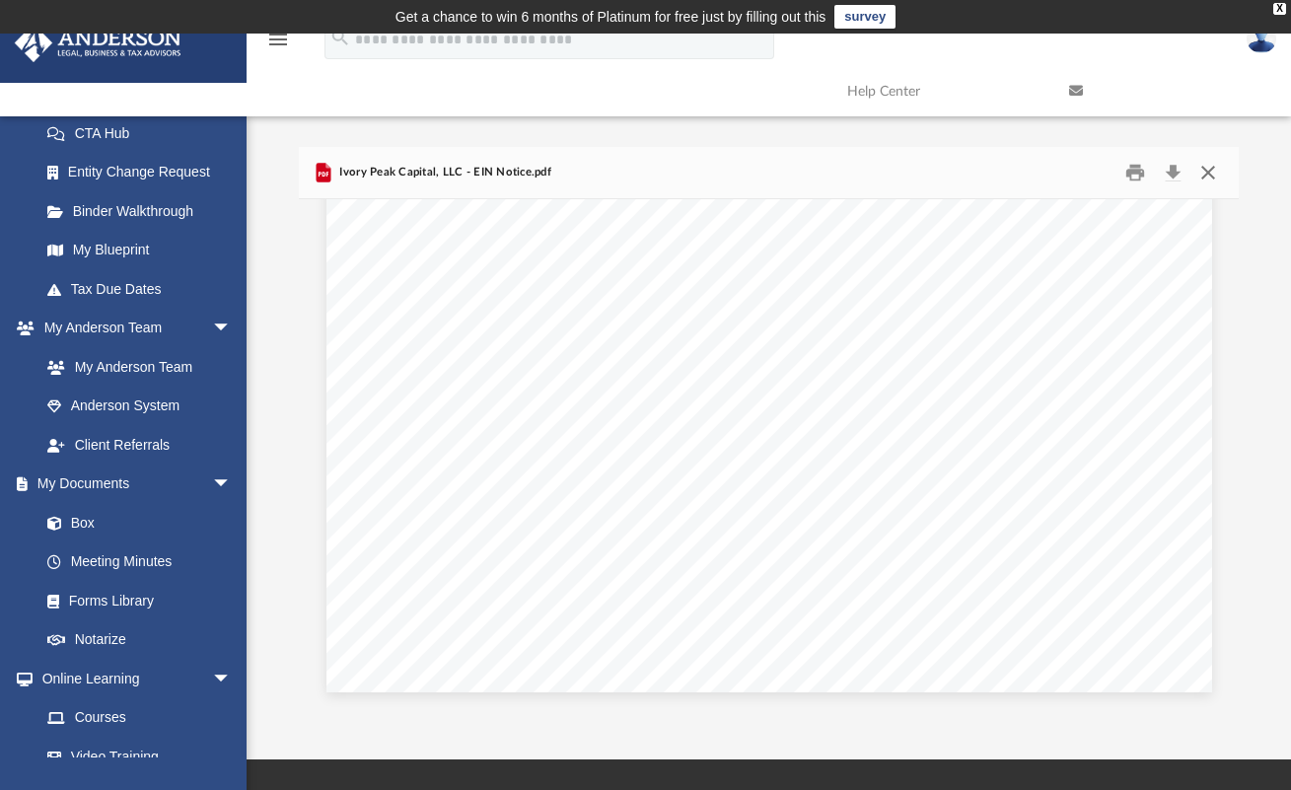
click at [1209, 175] on button "Close" at bounding box center [1208, 173] width 36 height 31
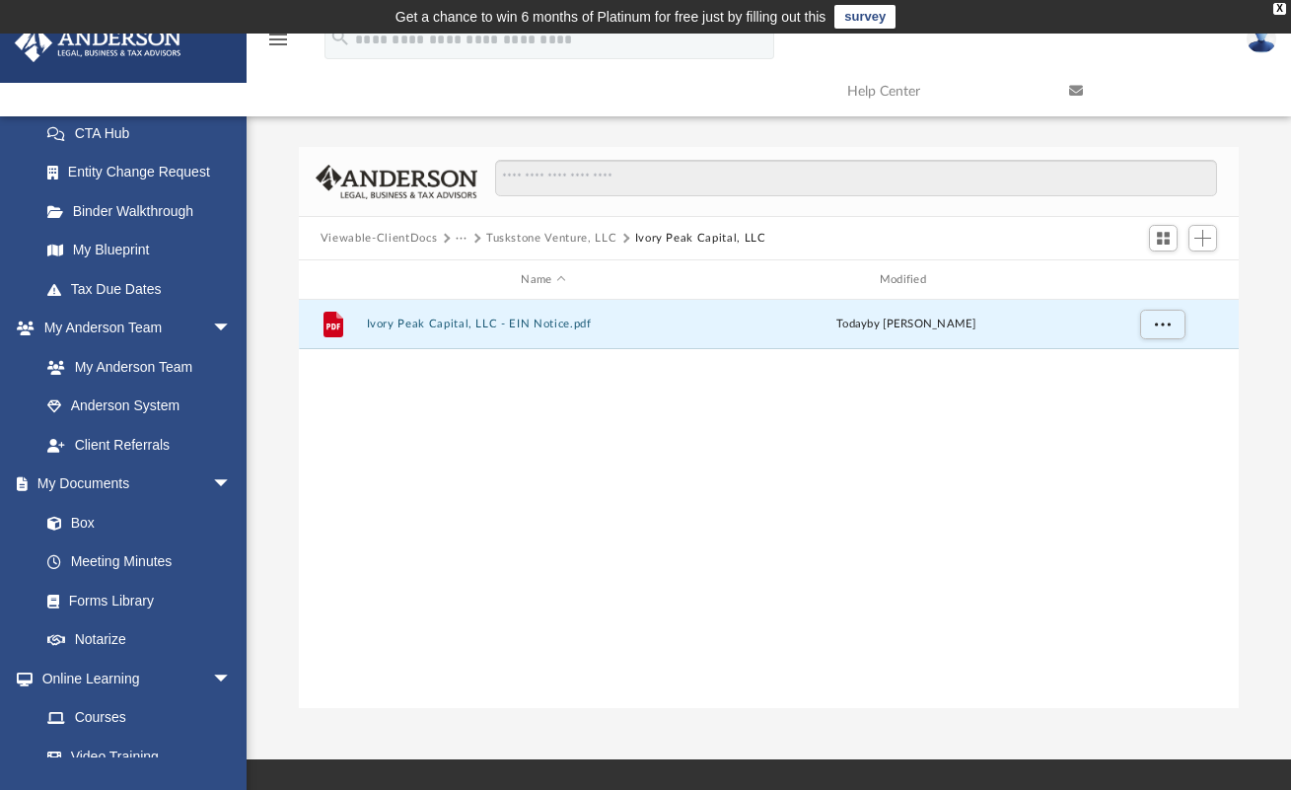
click at [677, 241] on button "Ivory Peak Capital, LLC" at bounding box center [700, 239] width 131 height 18
click at [585, 239] on button "Tuskstone Venture, LLC" at bounding box center [551, 239] width 130 height 18
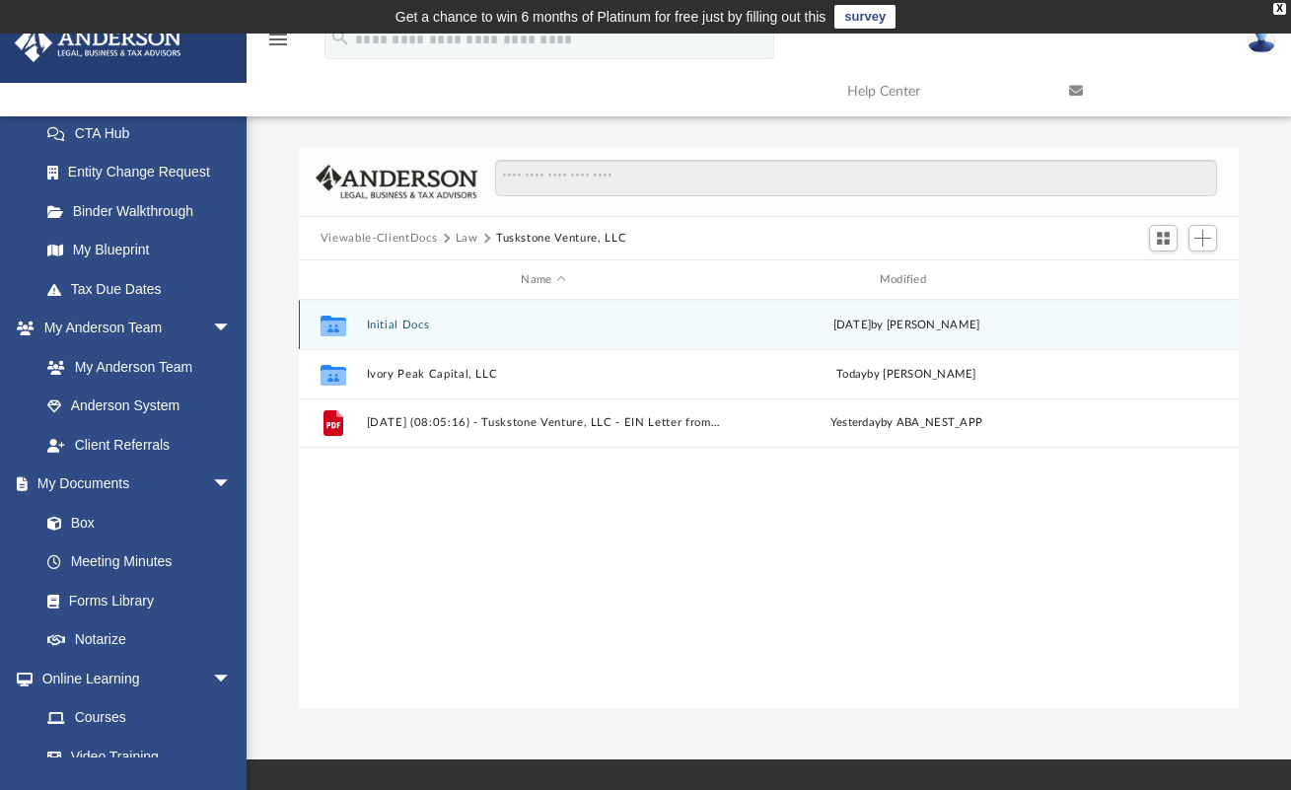
click at [422, 325] on button "Initial Docs" at bounding box center [543, 325] width 354 height 13
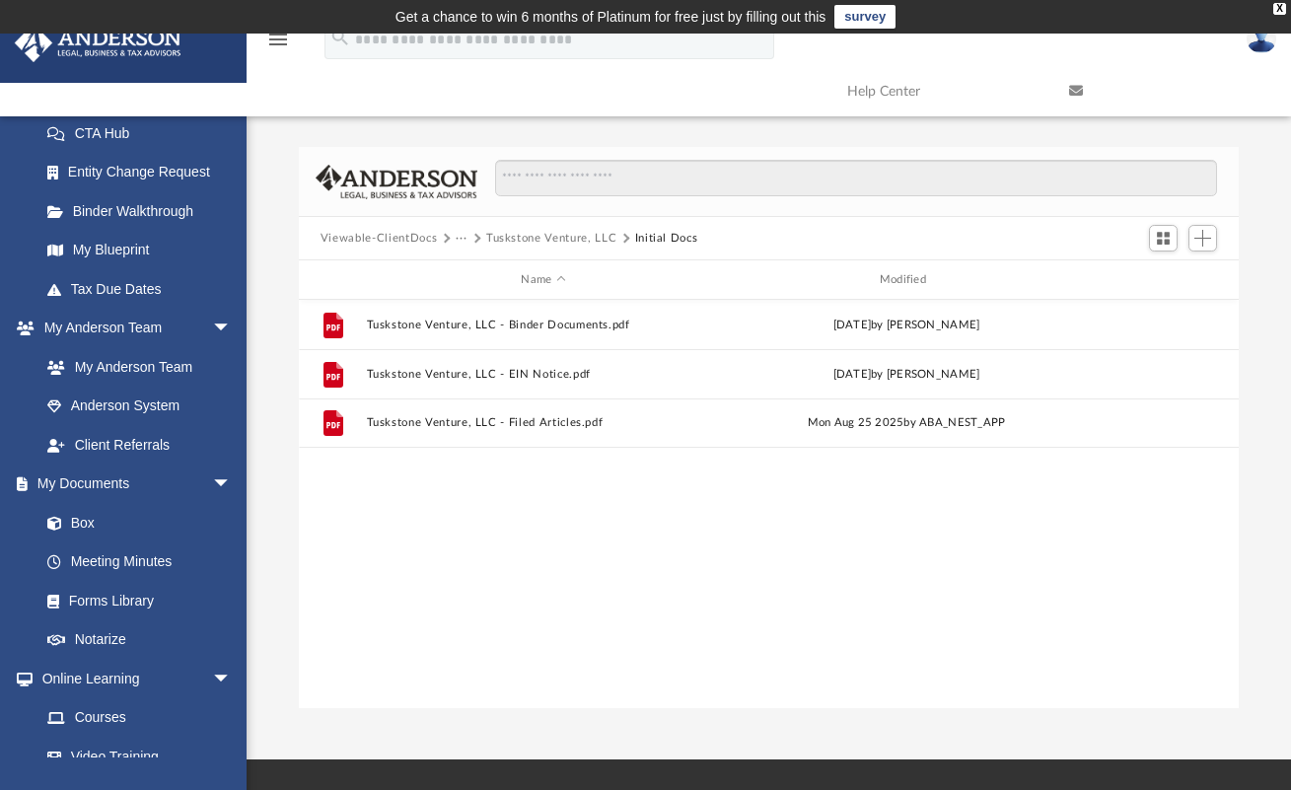
click at [410, 234] on button "Viewable-ClientDocs" at bounding box center [379, 239] width 116 height 18
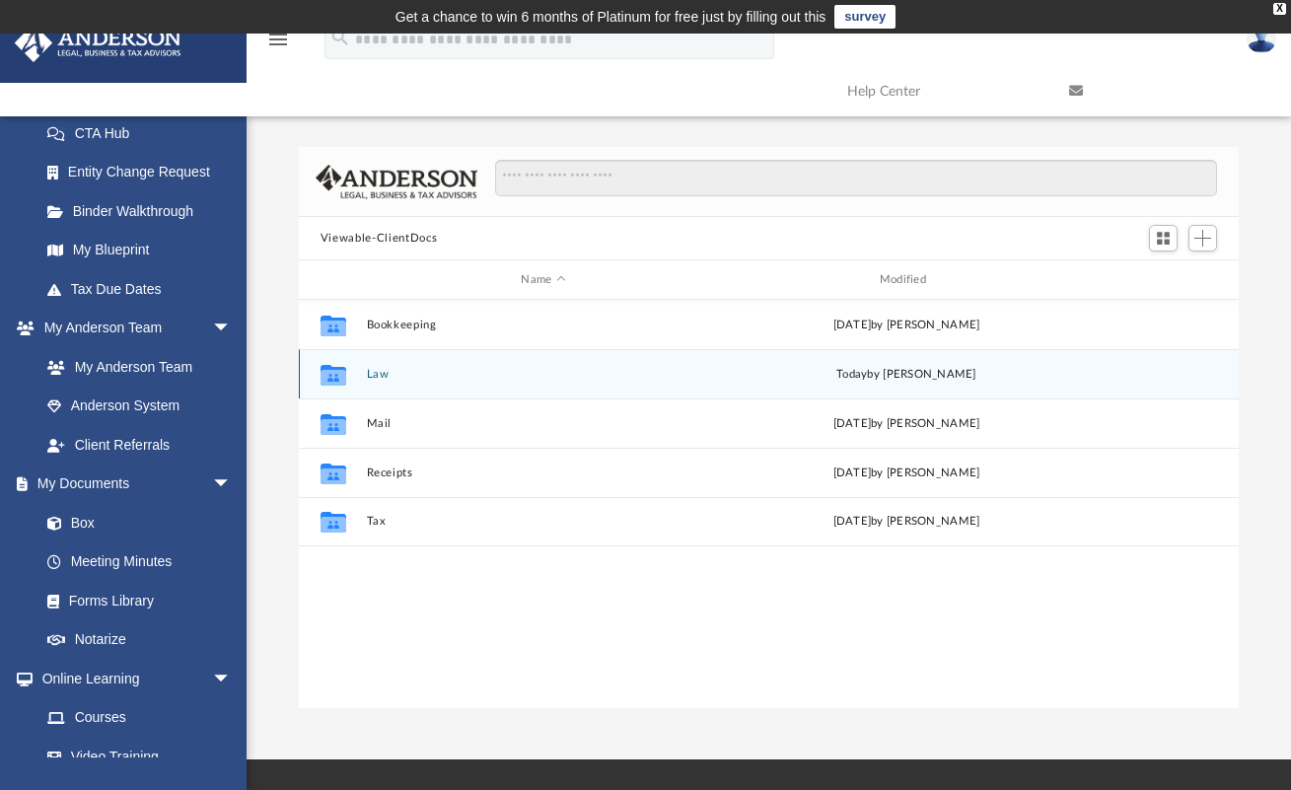
click at [385, 381] on div "Collaborated Folder Law today by Manny Montealto" at bounding box center [769, 373] width 940 height 49
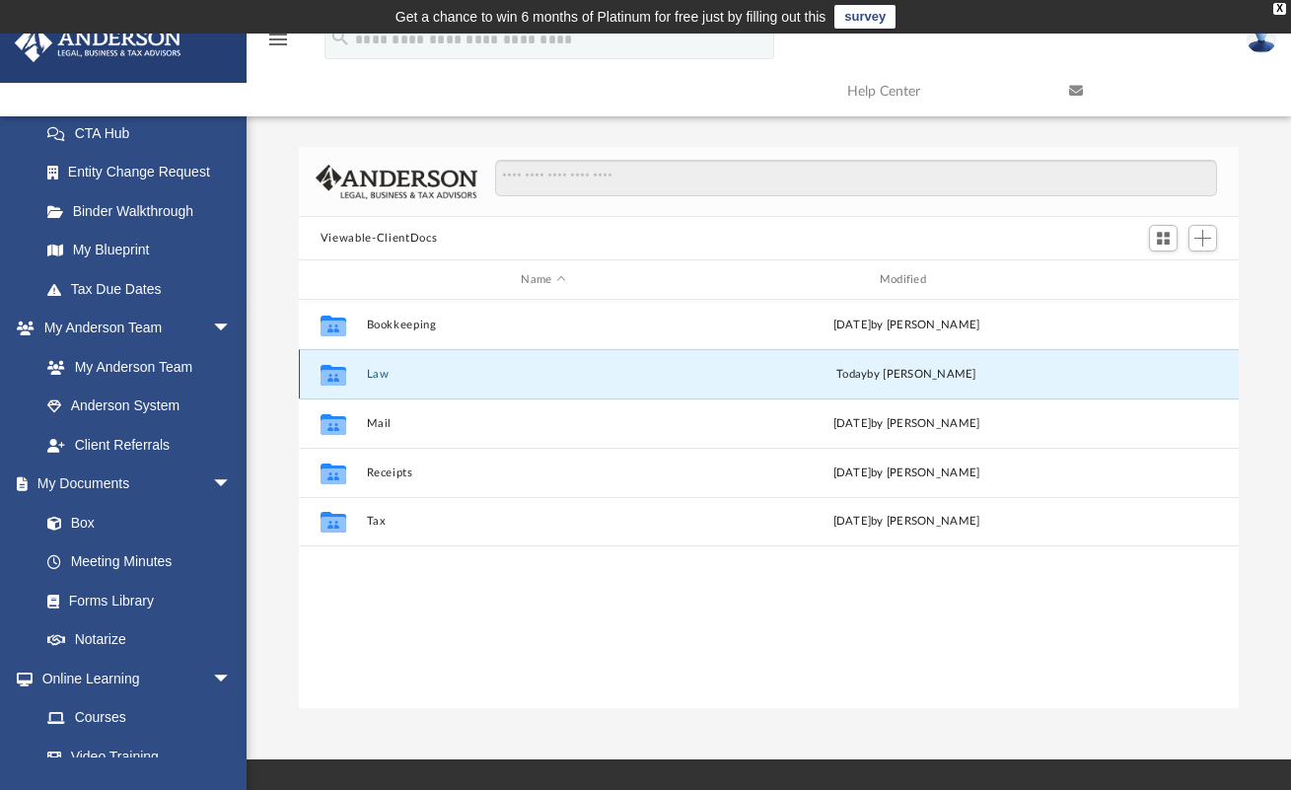
click at [382, 373] on button "Law" at bounding box center [543, 374] width 354 height 13
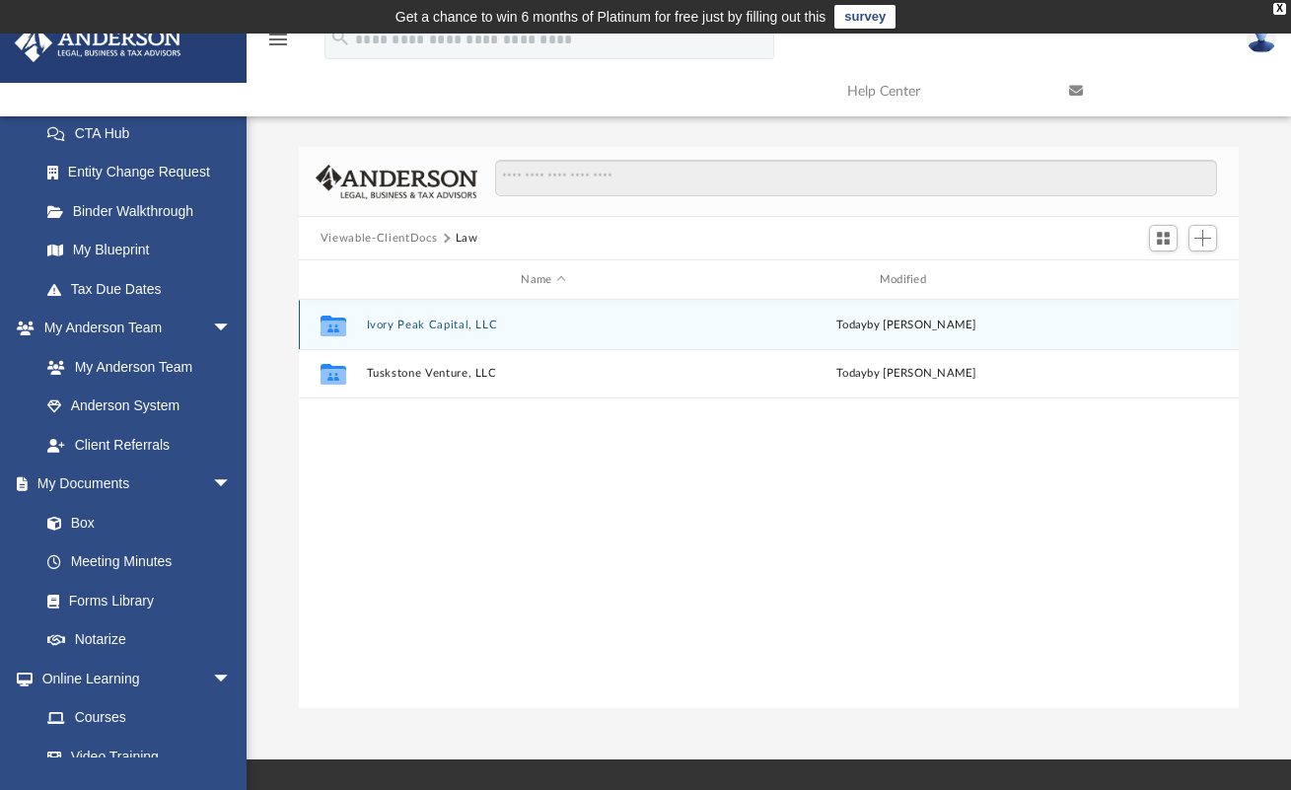
click at [423, 322] on button "Ivory Peak Capital, LLC" at bounding box center [543, 325] width 354 height 13
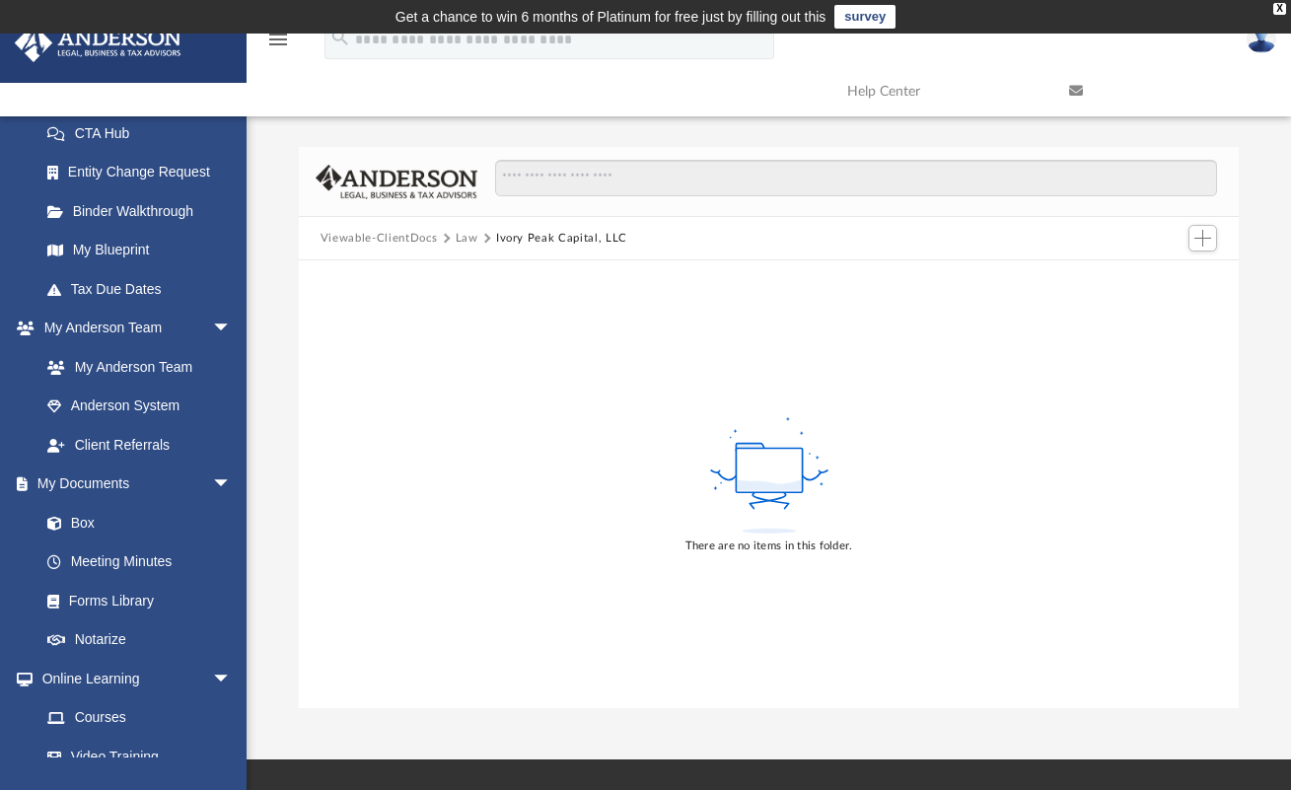
click at [464, 239] on button "Law" at bounding box center [467, 239] width 23 height 18
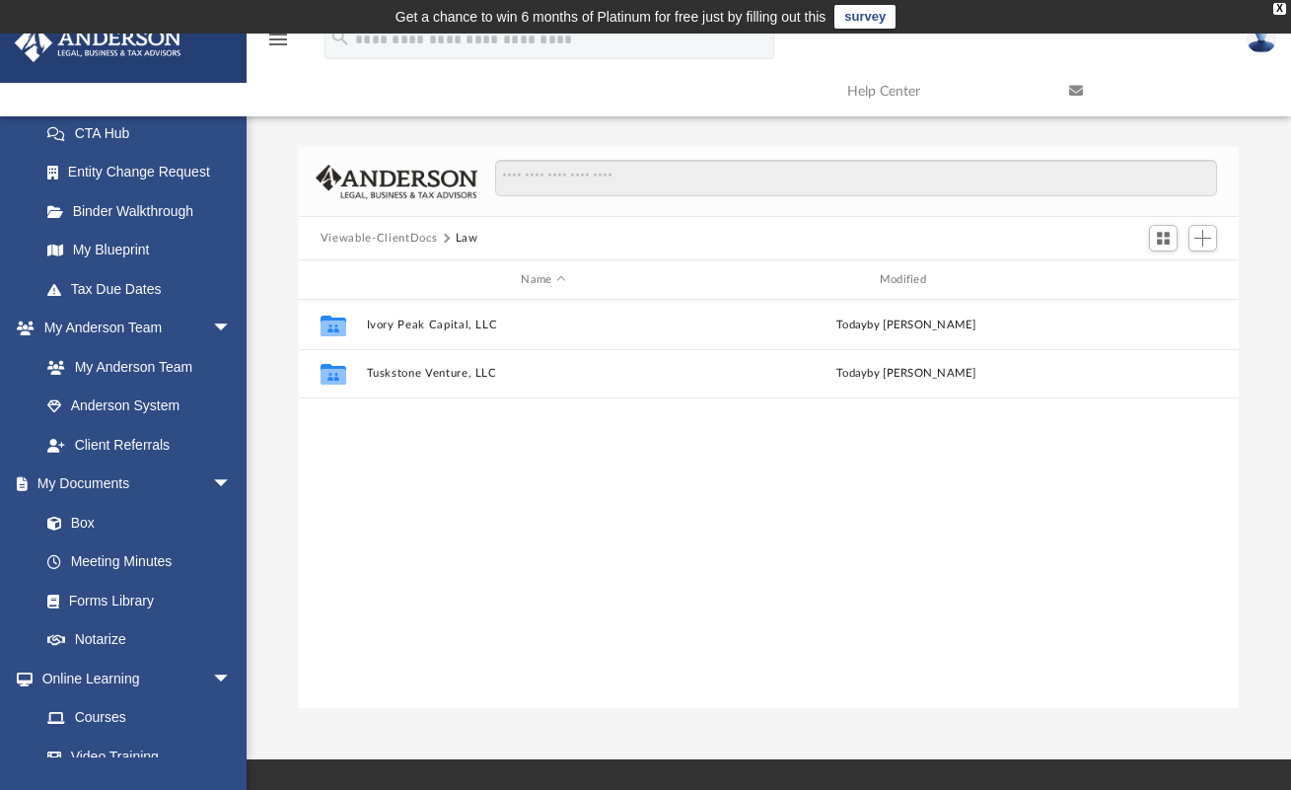
scroll to position [434, 925]
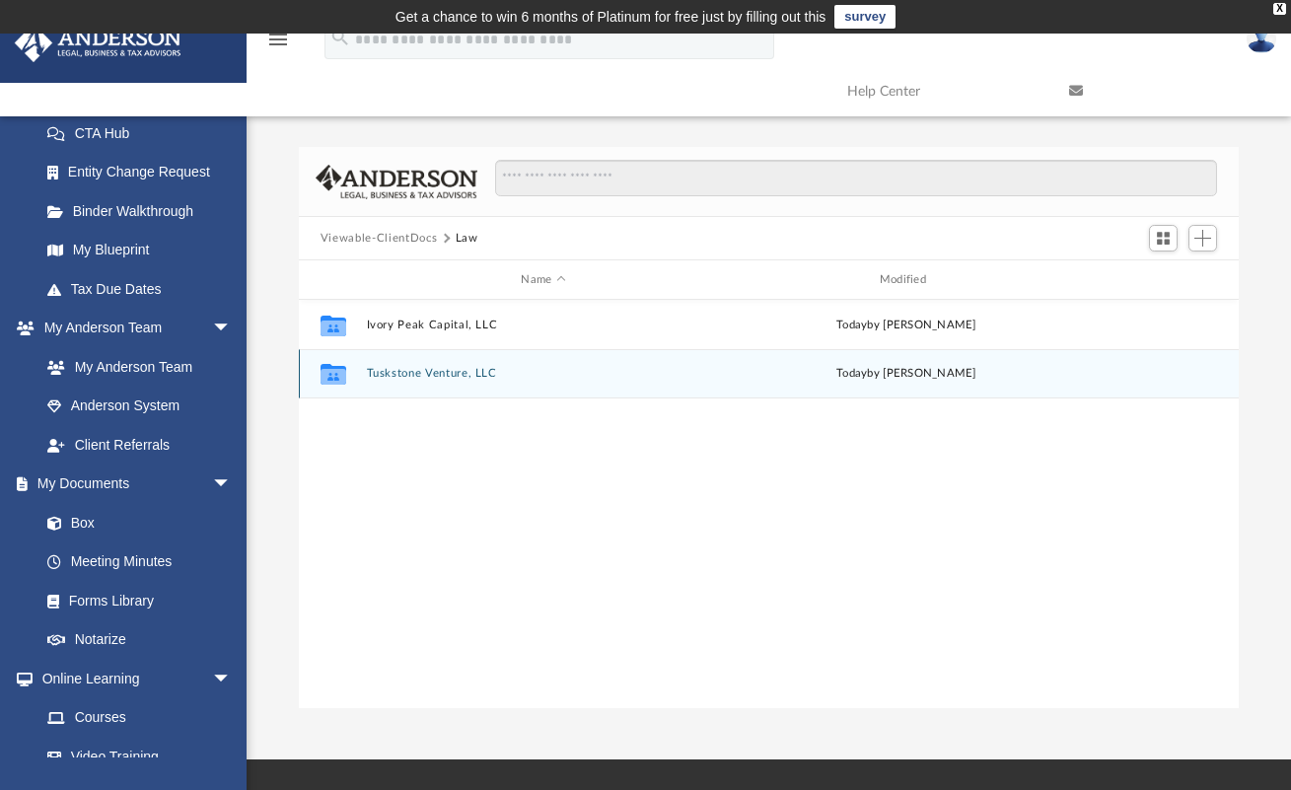
click at [427, 371] on button "Tuskstone Venture, LLC" at bounding box center [543, 373] width 354 height 13
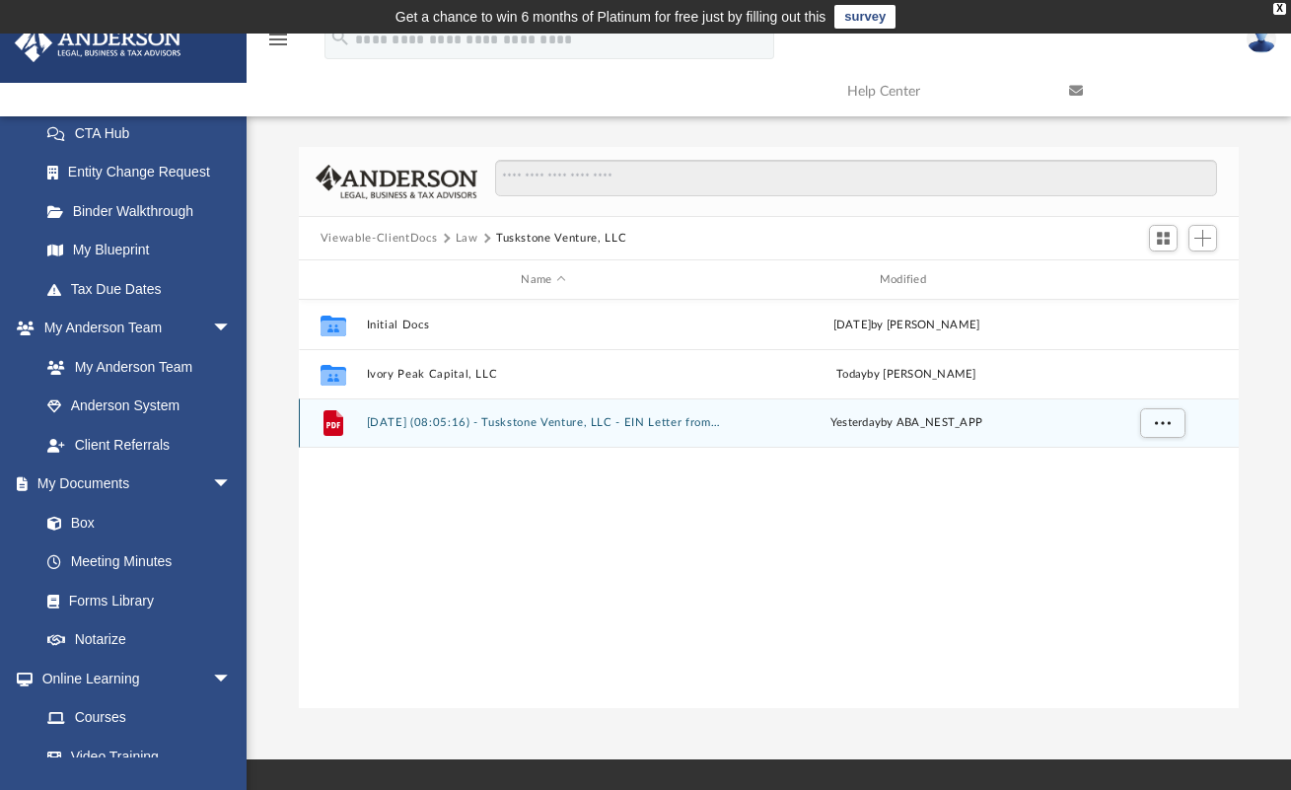
click at [426, 424] on button "2025.09.08 (08:05:16) - Tuskstone Venture, LLC - EIN Letter from IRS.pdf" at bounding box center [543, 422] width 354 height 13
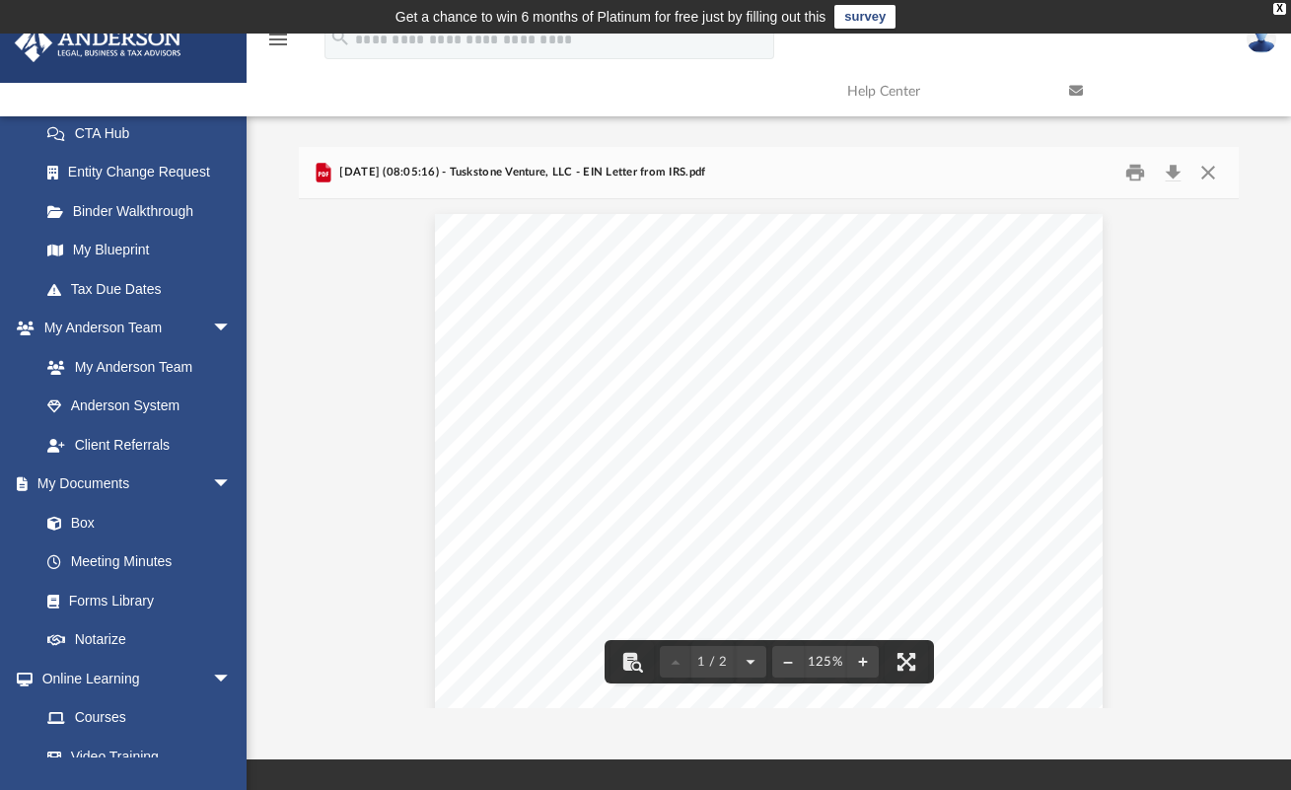
scroll to position [0, 0]
click at [1209, 173] on button "Close" at bounding box center [1208, 173] width 36 height 31
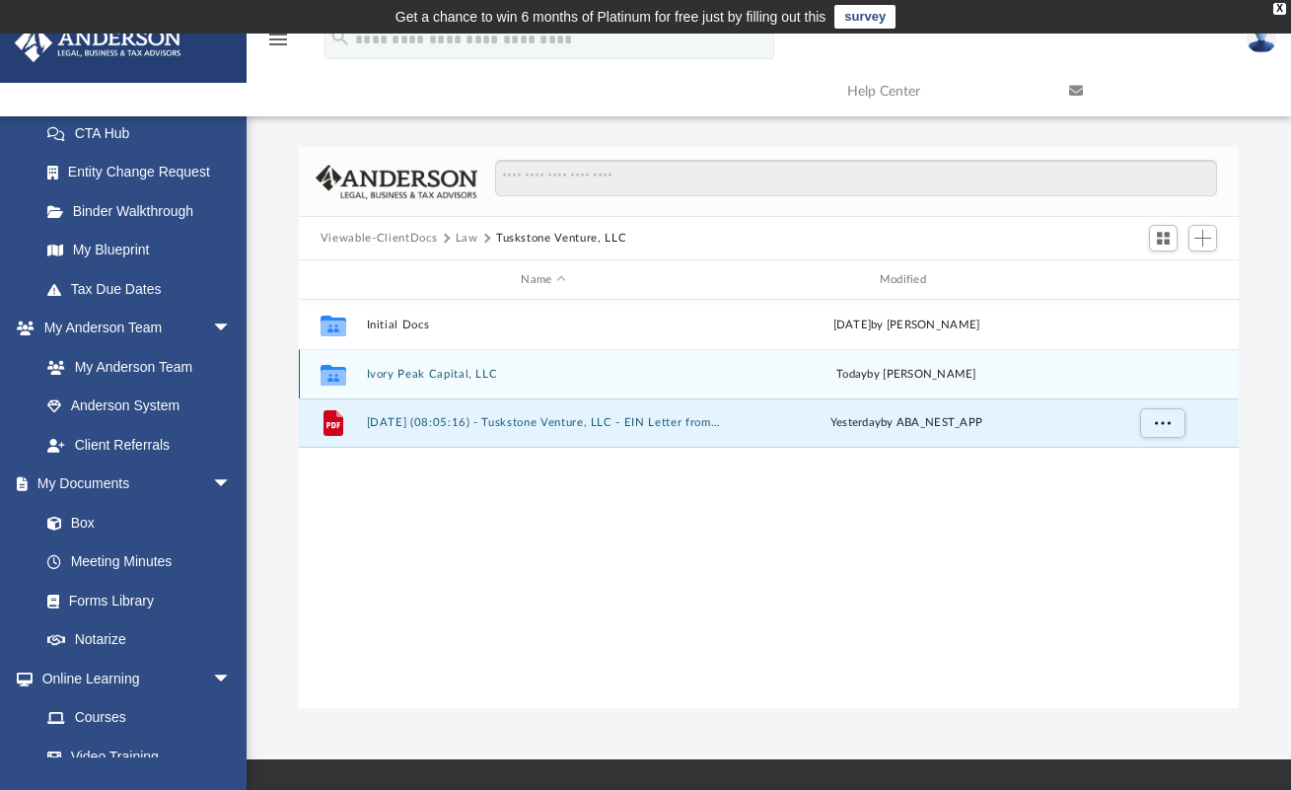
click at [512, 378] on button "Ivory Peak Capital, LLC" at bounding box center [543, 374] width 354 height 13
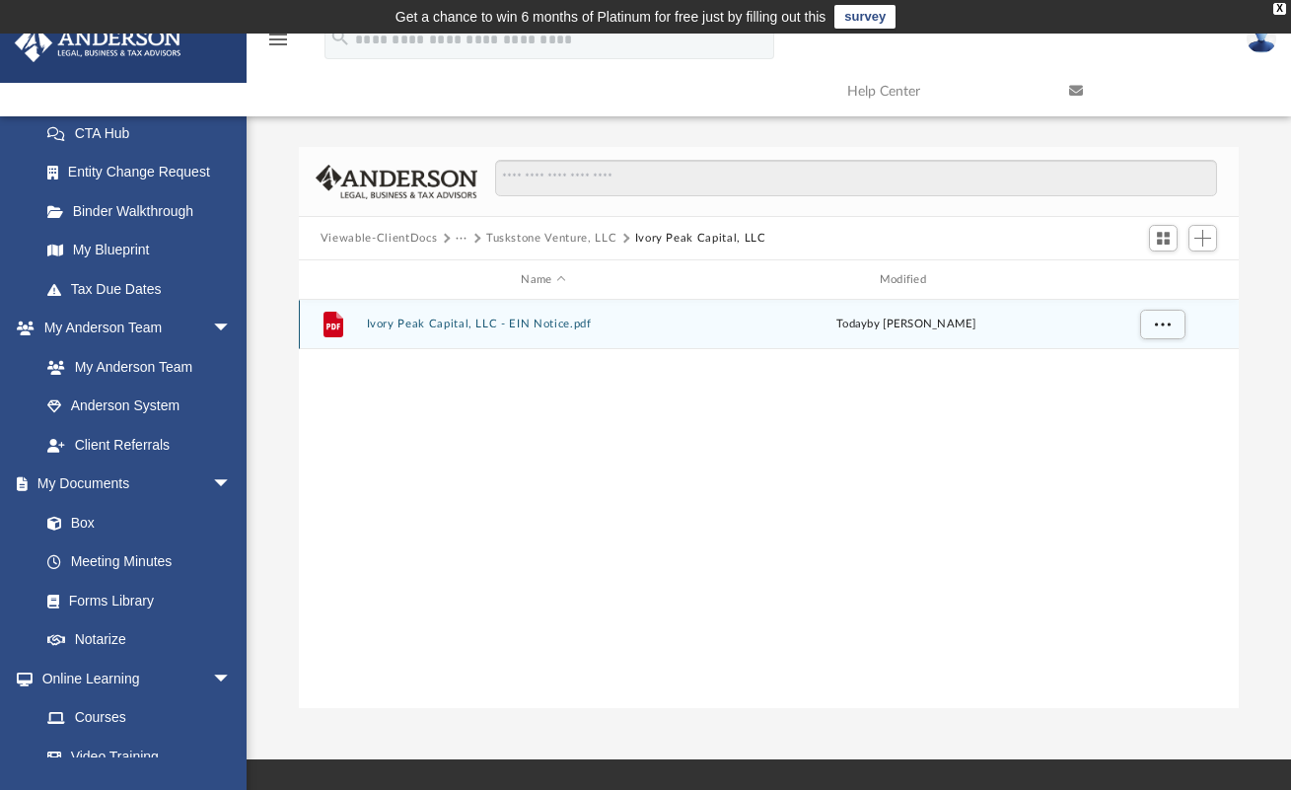
click at [533, 322] on button "Ivory Peak Capital, LLC - EIN Notice.pdf" at bounding box center [543, 324] width 354 height 13
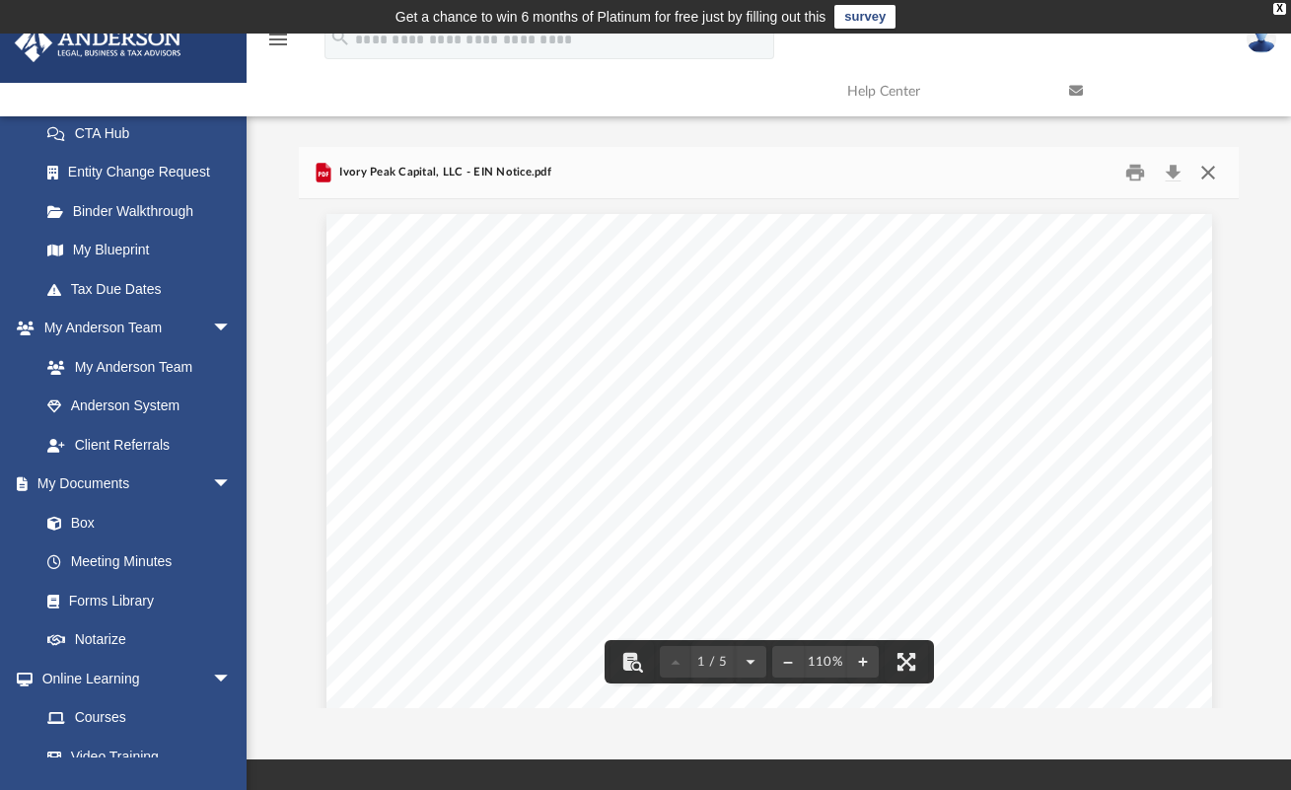
click at [1199, 171] on button "Close" at bounding box center [1208, 173] width 36 height 31
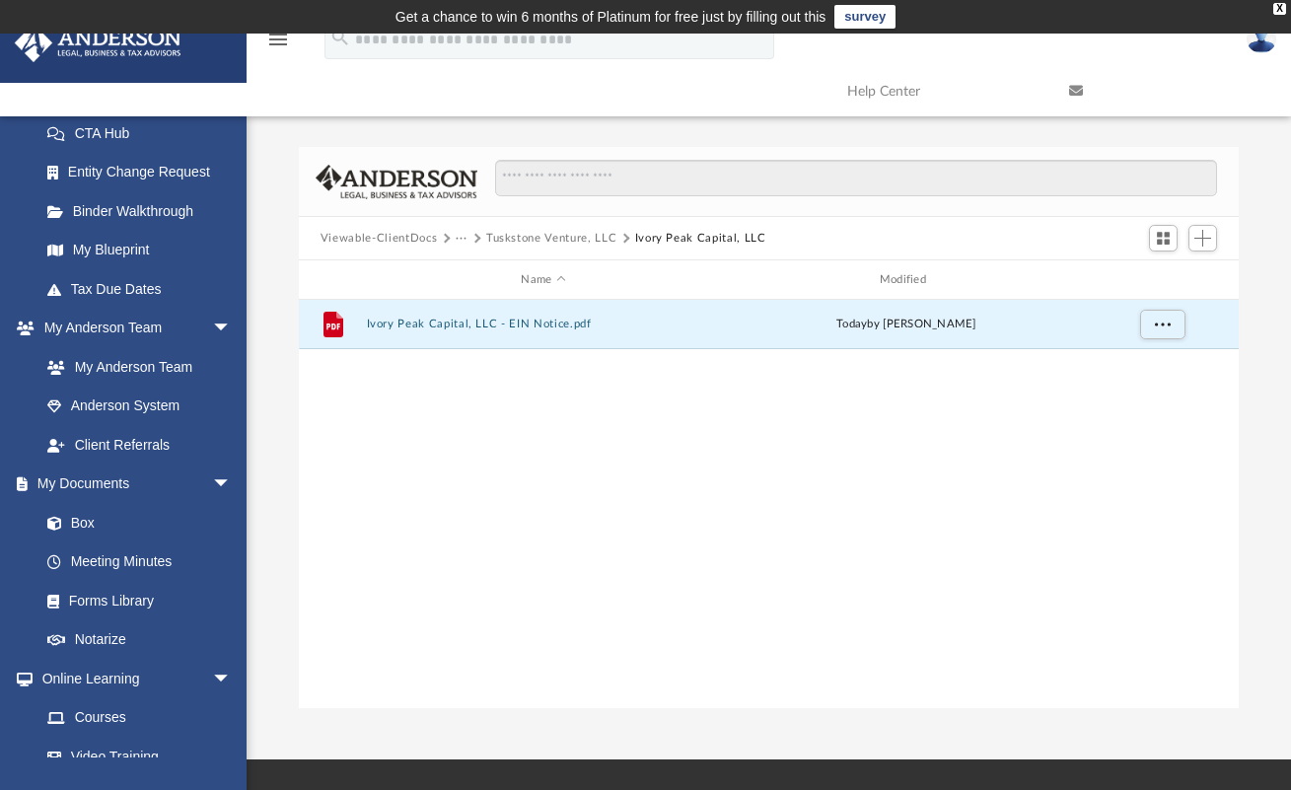
click at [515, 231] on button "Tuskstone Venture, LLC" at bounding box center [551, 239] width 130 height 18
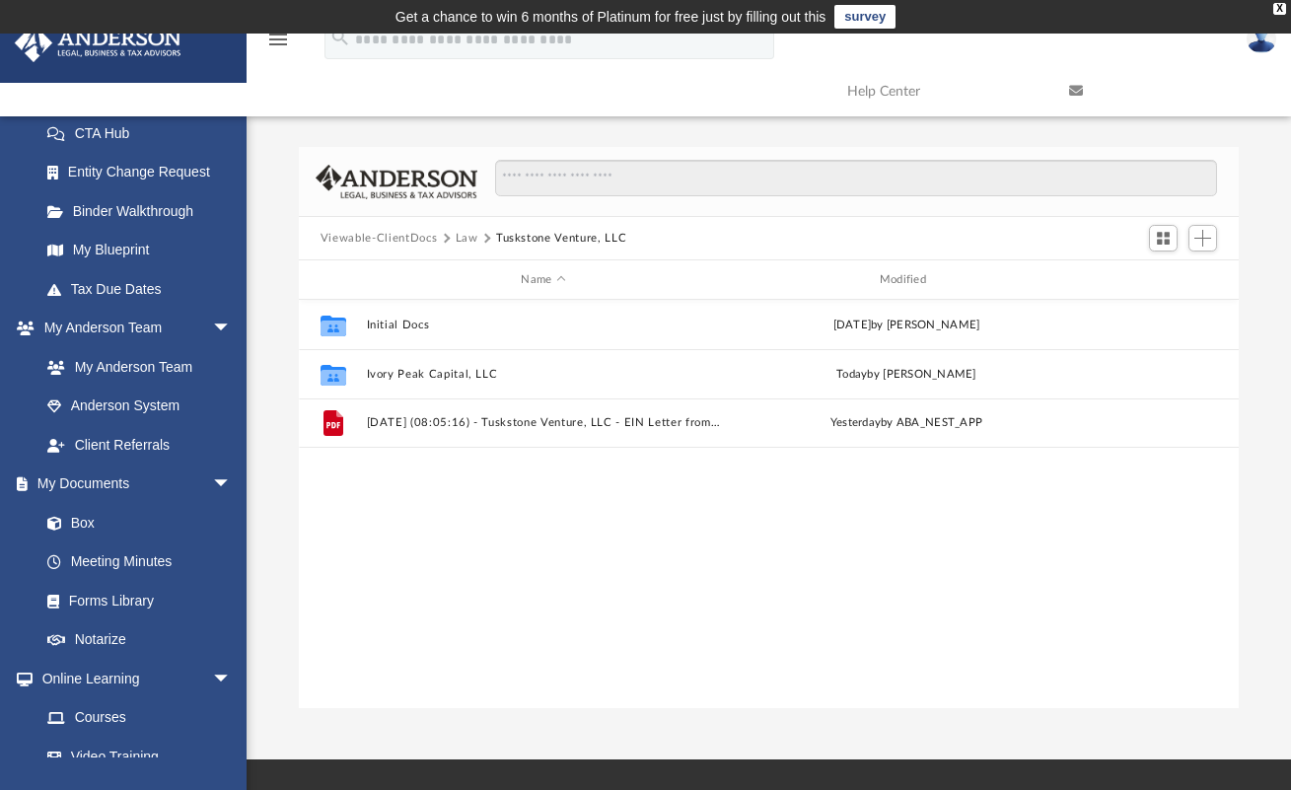
click at [416, 242] on button "Viewable-ClientDocs" at bounding box center [379, 239] width 116 height 18
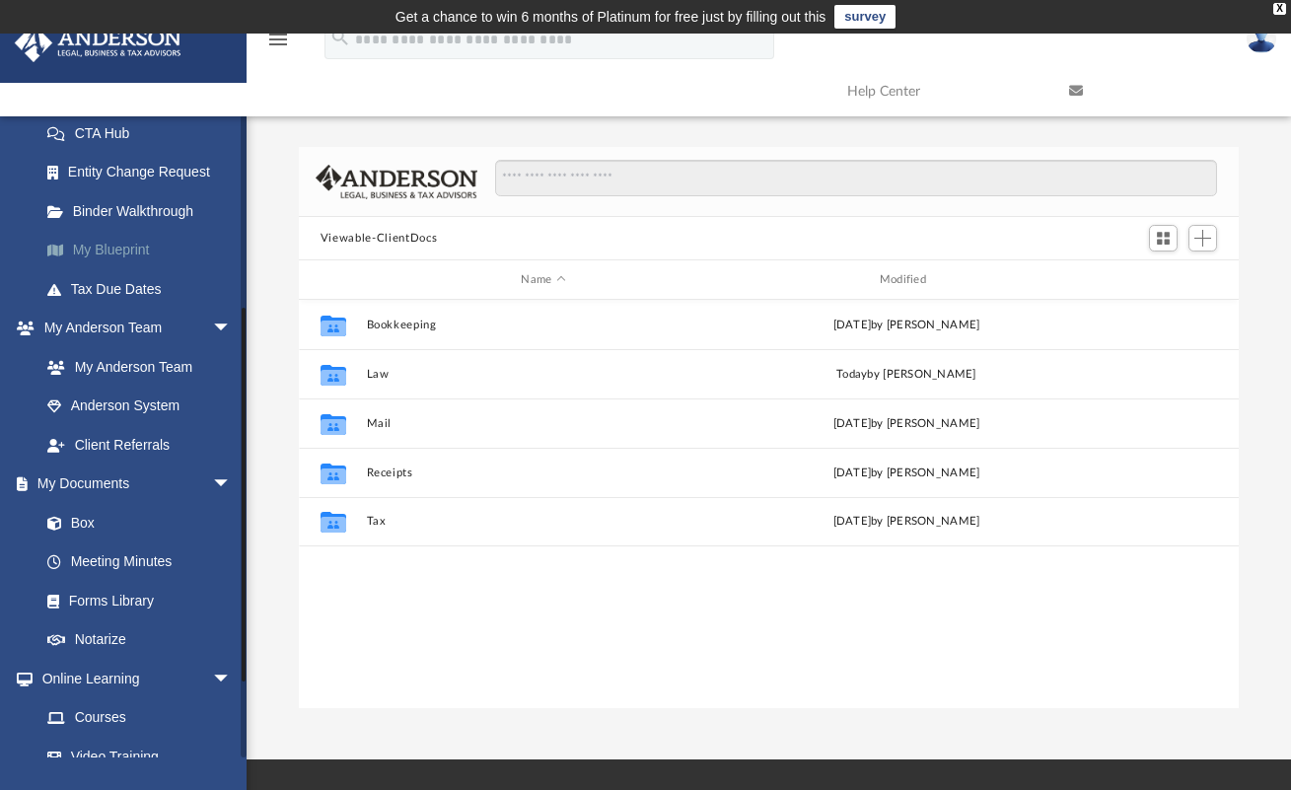
click at [130, 250] on link "My Blueprint" at bounding box center [145, 250] width 234 height 39
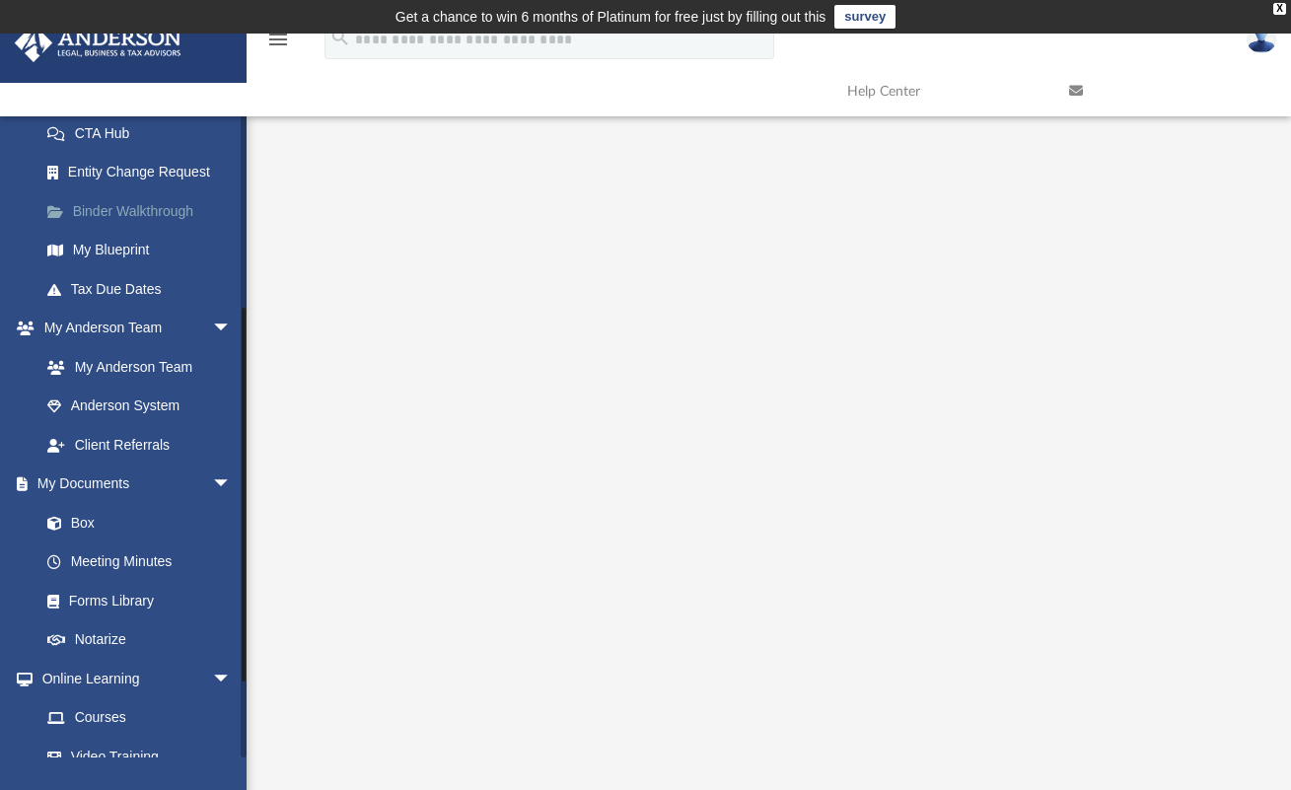
click at [148, 214] on link "Binder Walkthrough" at bounding box center [145, 210] width 234 height 39
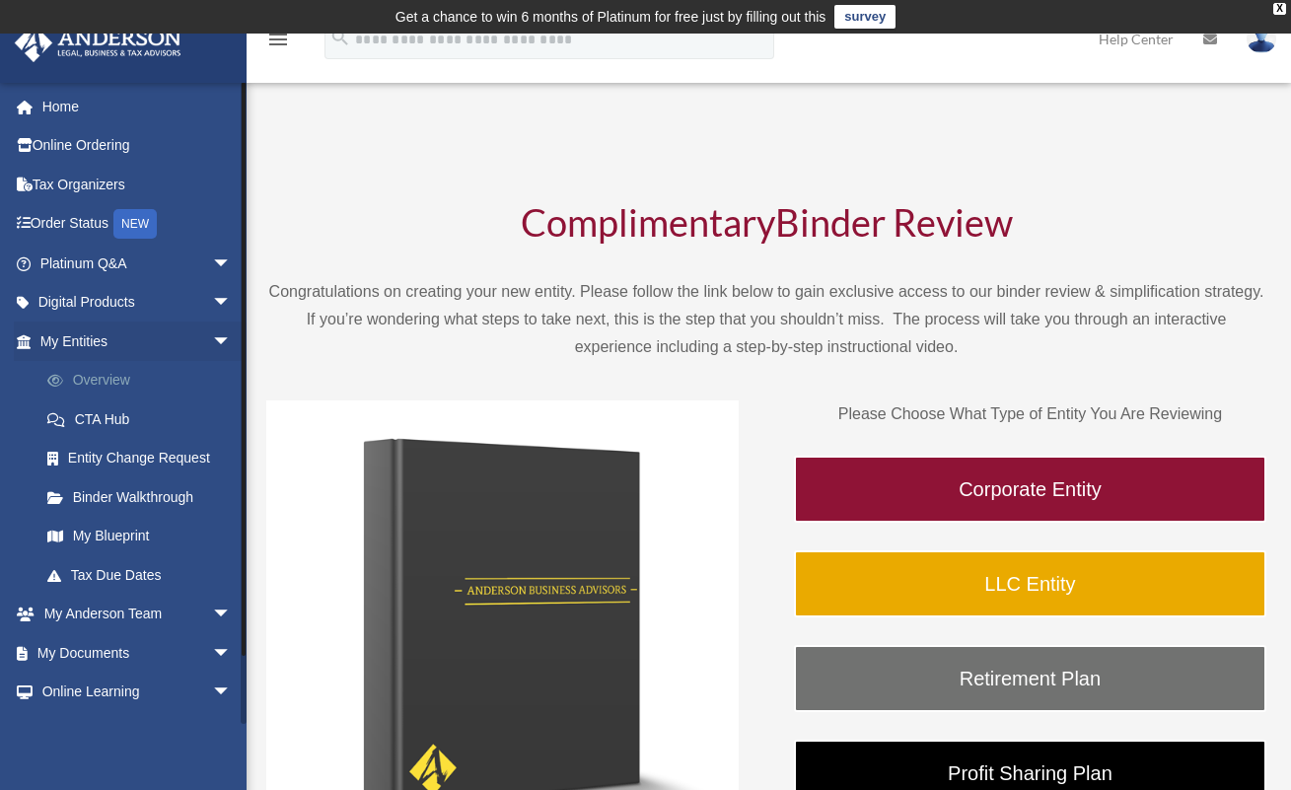
click at [128, 375] on link "Overview" at bounding box center [145, 380] width 234 height 39
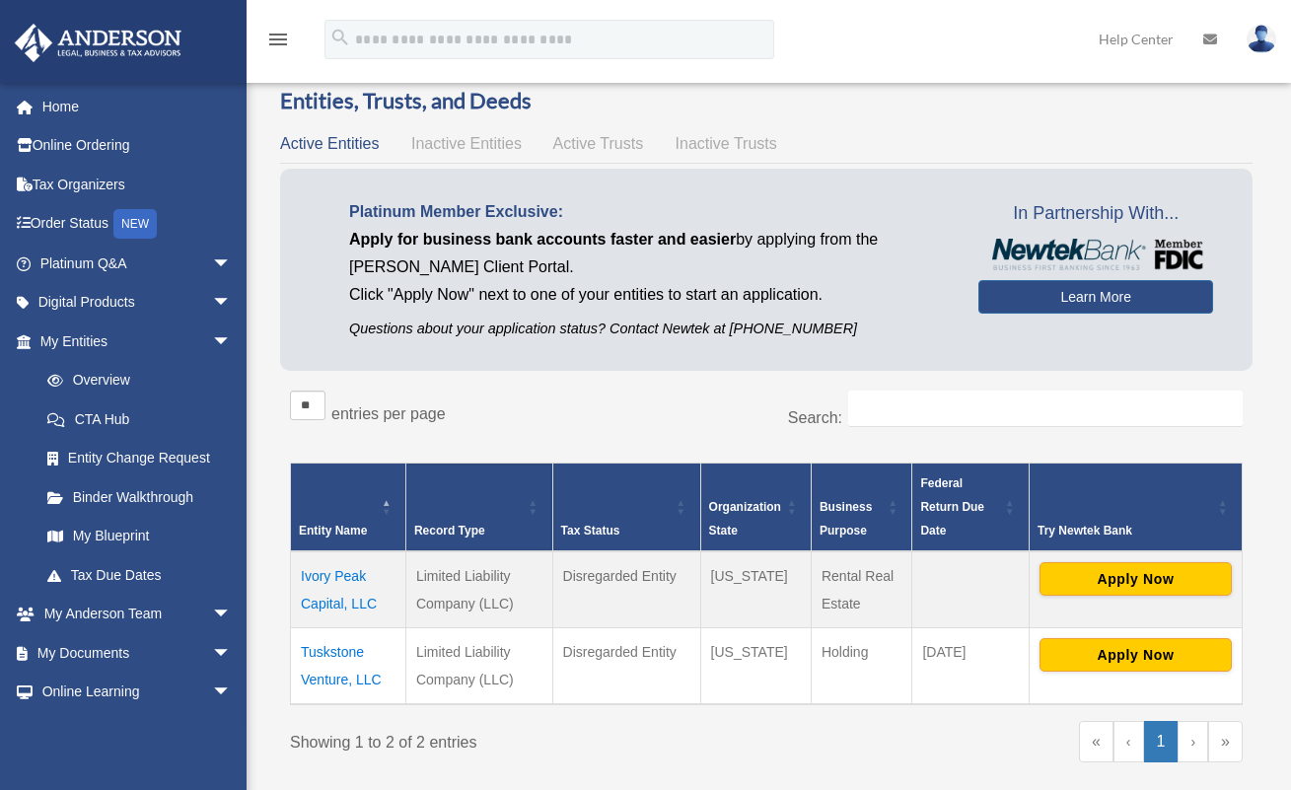
scroll to position [50, 0]
